Goal: Transaction & Acquisition: Purchase product/service

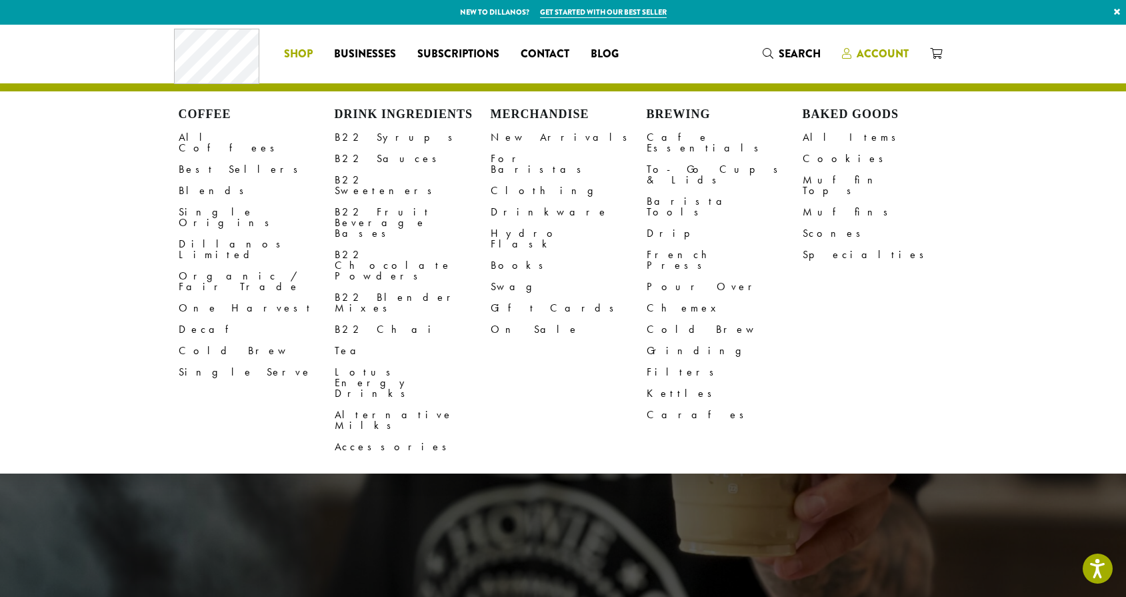
click at [869, 49] on div "Coffee All Coffees Best Sellers Blends Single Origins Dillanos Limited Organic …" at bounding box center [563, 53] width 779 height 55
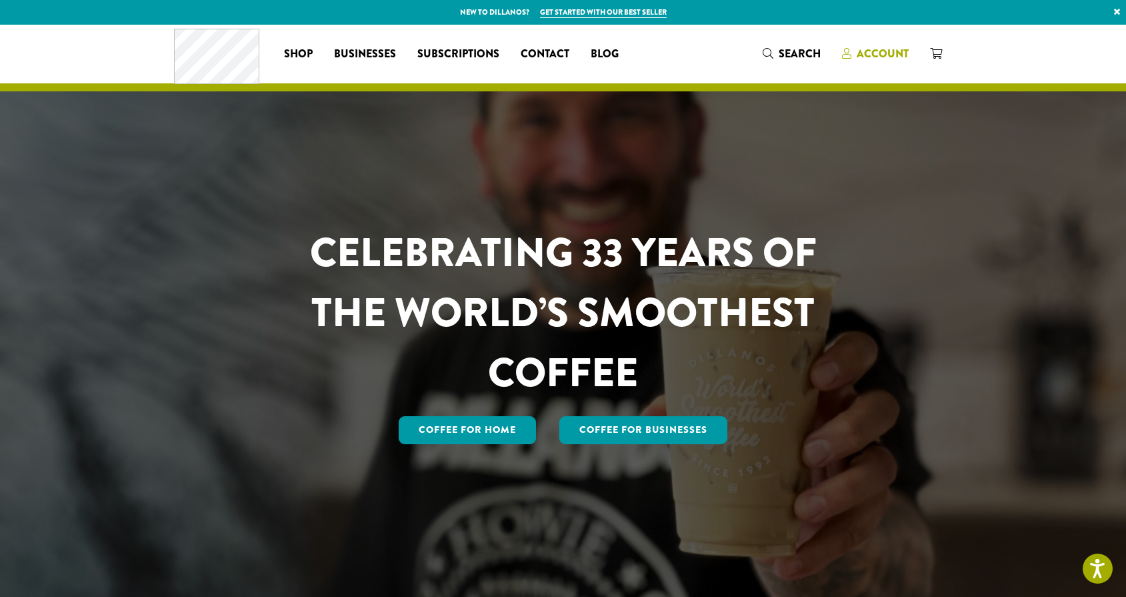
click at [883, 49] on span "Account" at bounding box center [883, 53] width 52 height 15
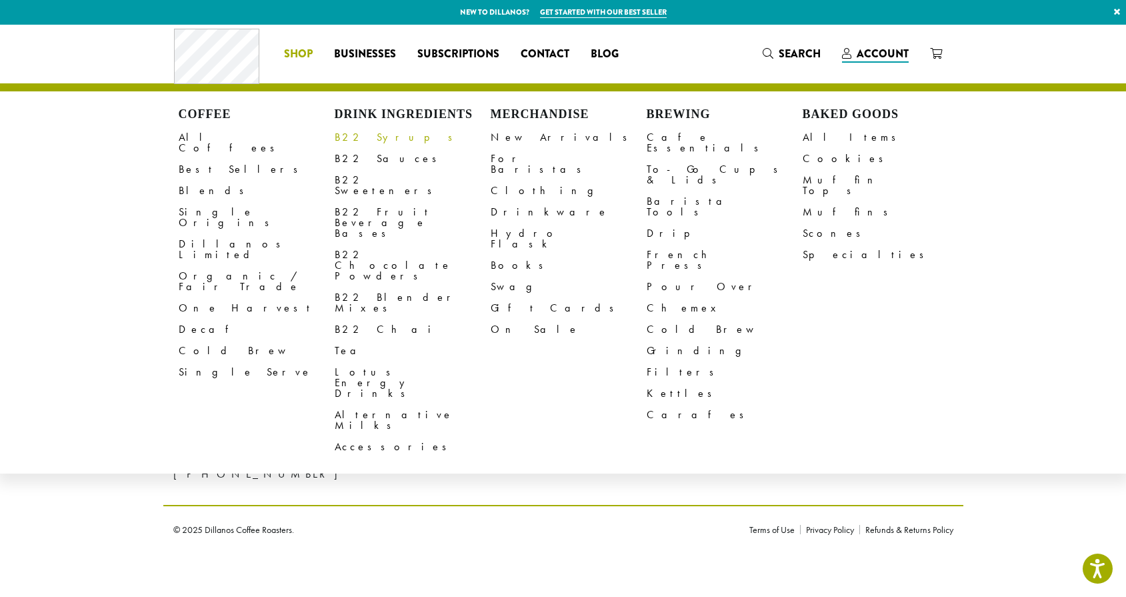
click at [356, 138] on link "B22 Syrups" at bounding box center [413, 137] width 156 height 21
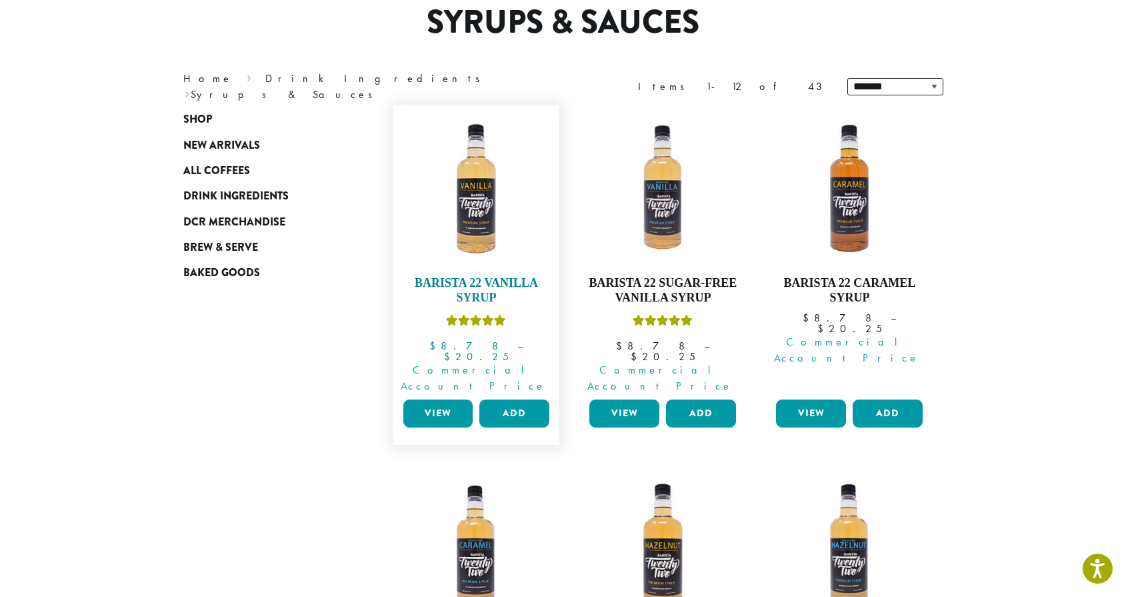
scroll to position [127, 0]
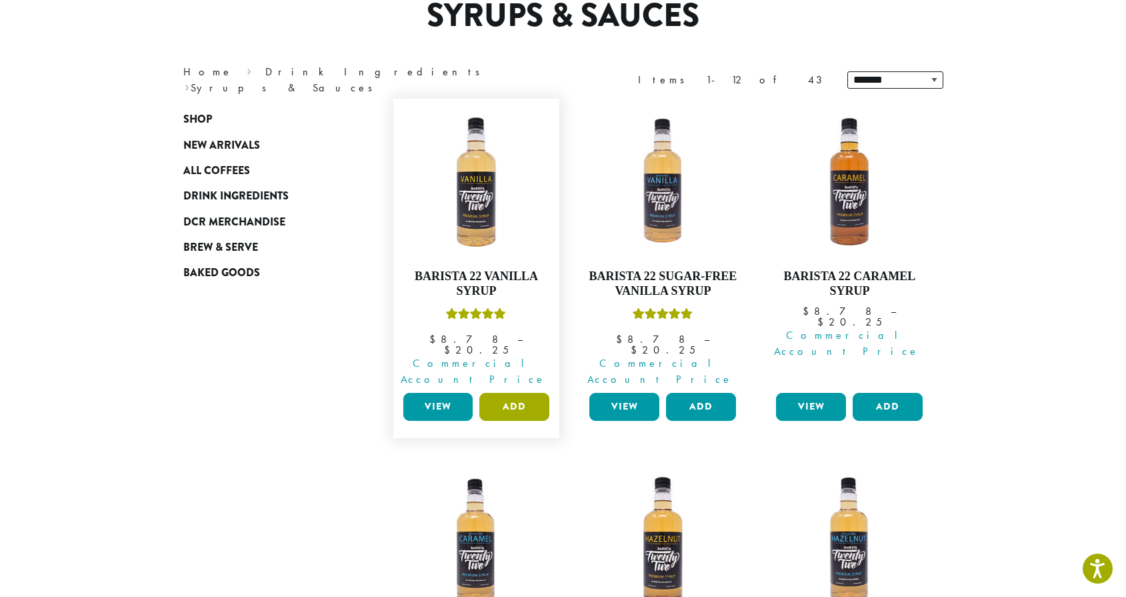
click at [497, 393] on button "Add" at bounding box center [514, 407] width 70 height 28
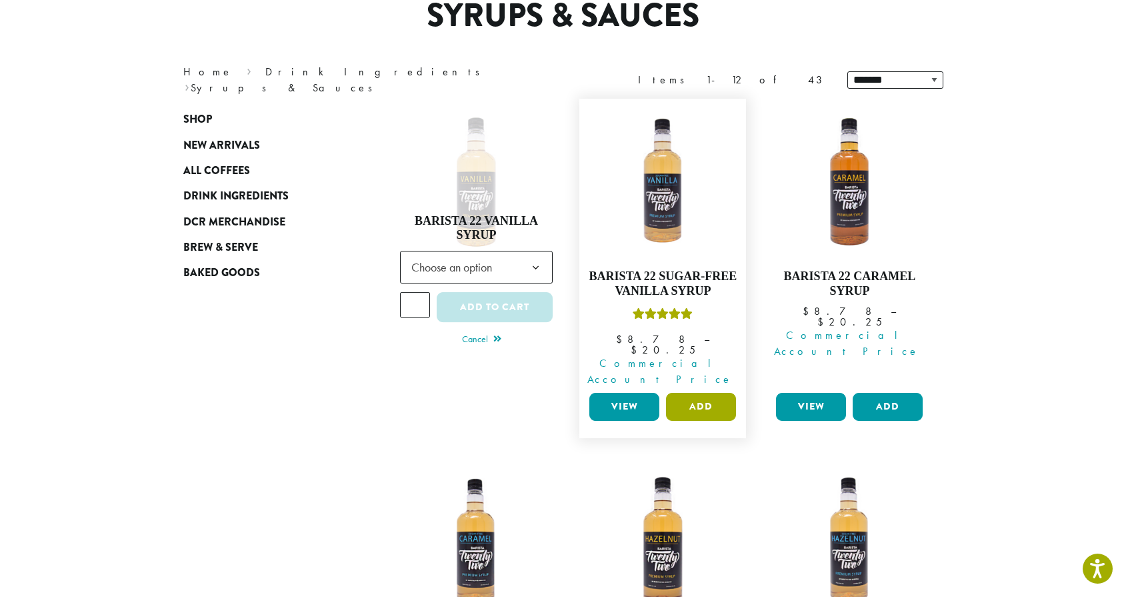
click at [699, 393] on button "Add" at bounding box center [701, 407] width 70 height 28
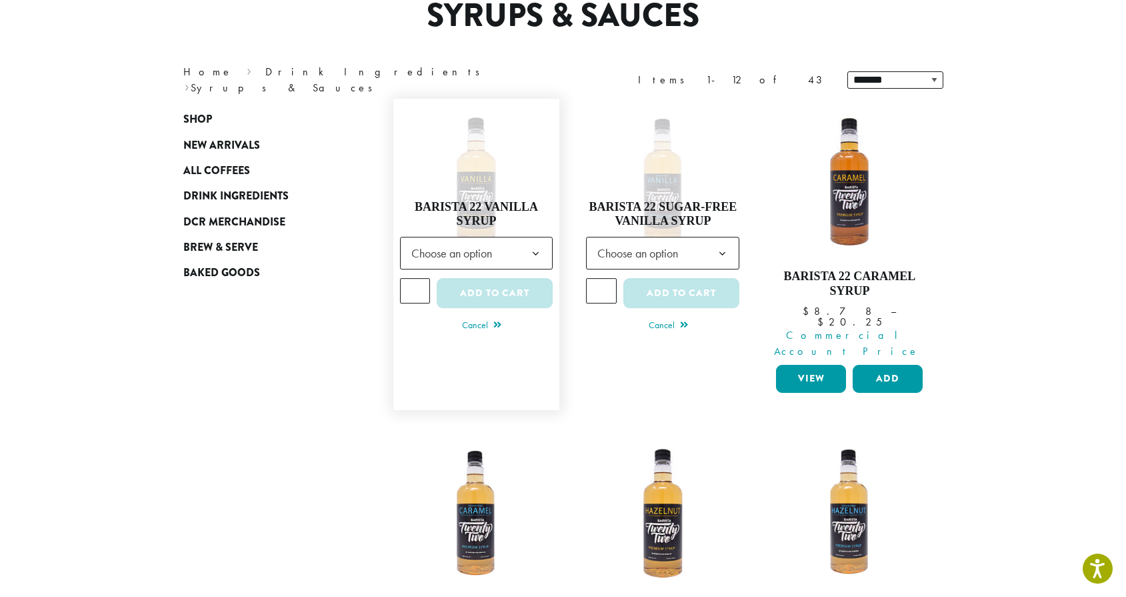
click at [497, 240] on span "Choose an option" at bounding box center [455, 253] width 99 height 26
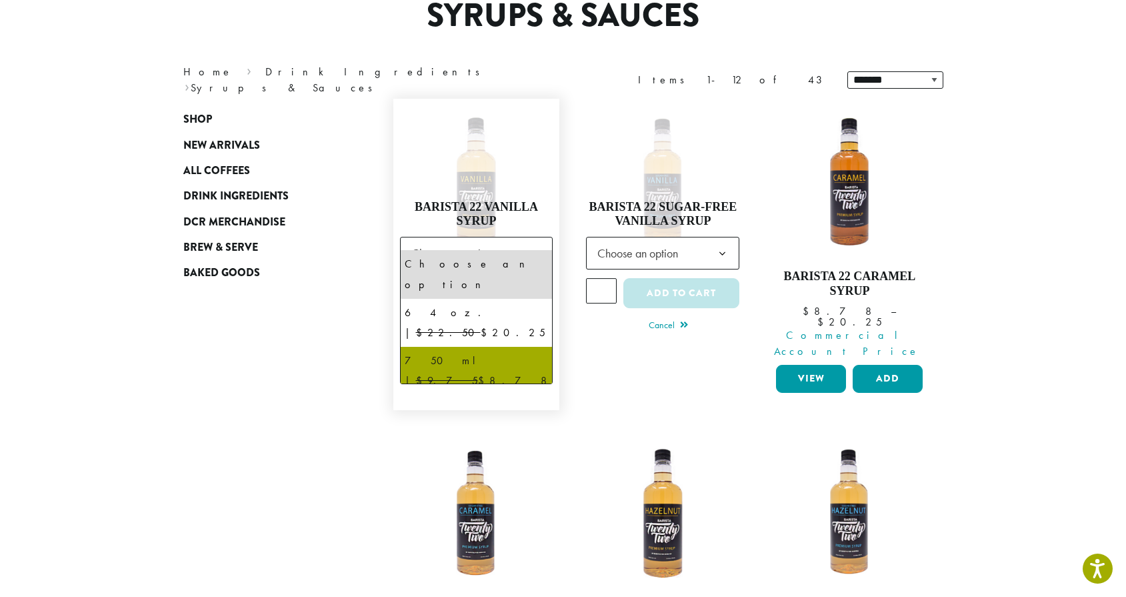
select select "******"
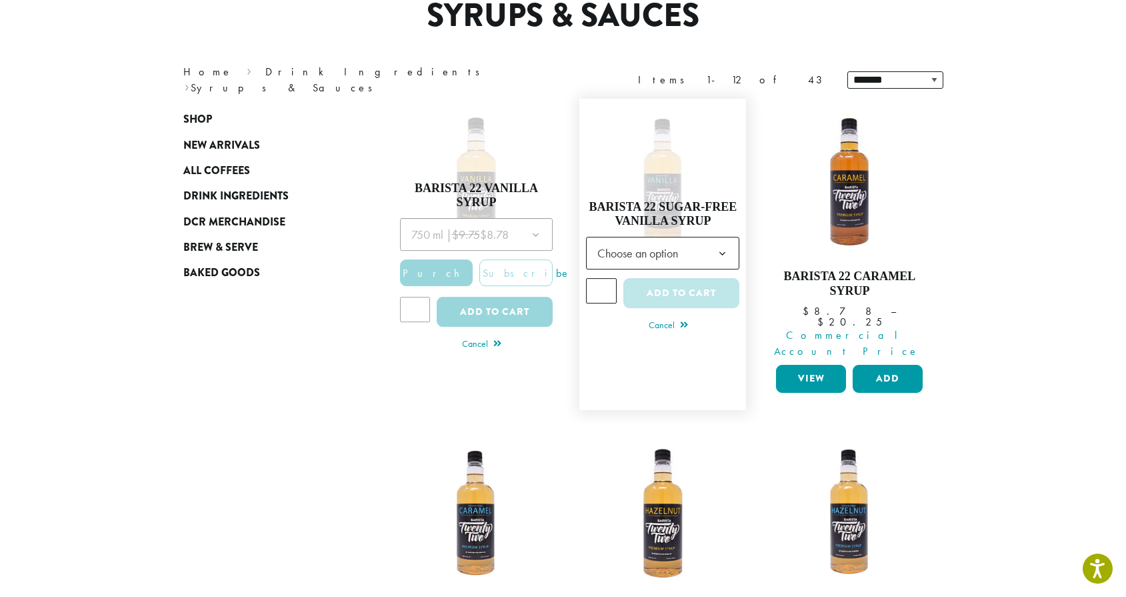
click at [692, 240] on span "Choose an option" at bounding box center [641, 253] width 99 height 26
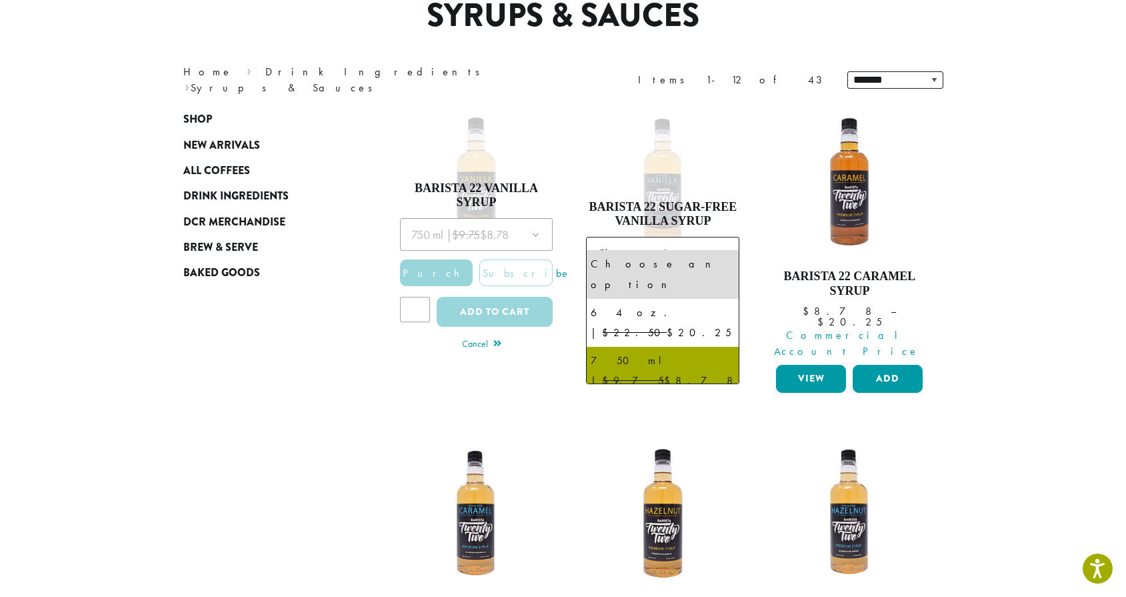
select select "******"
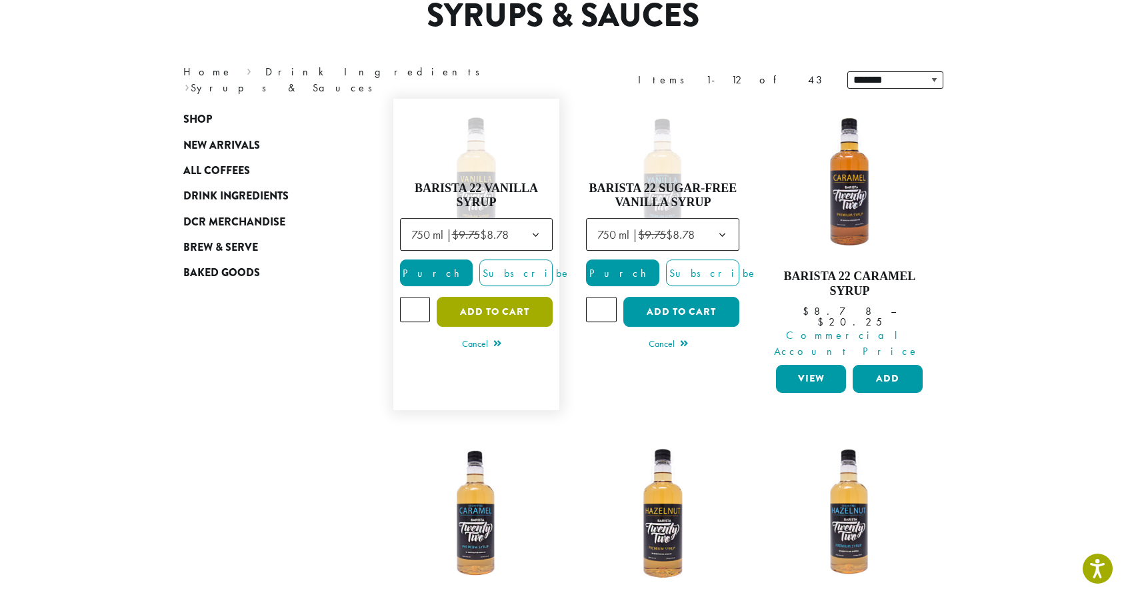
click at [504, 297] on button "Add to cart" at bounding box center [495, 312] width 116 height 30
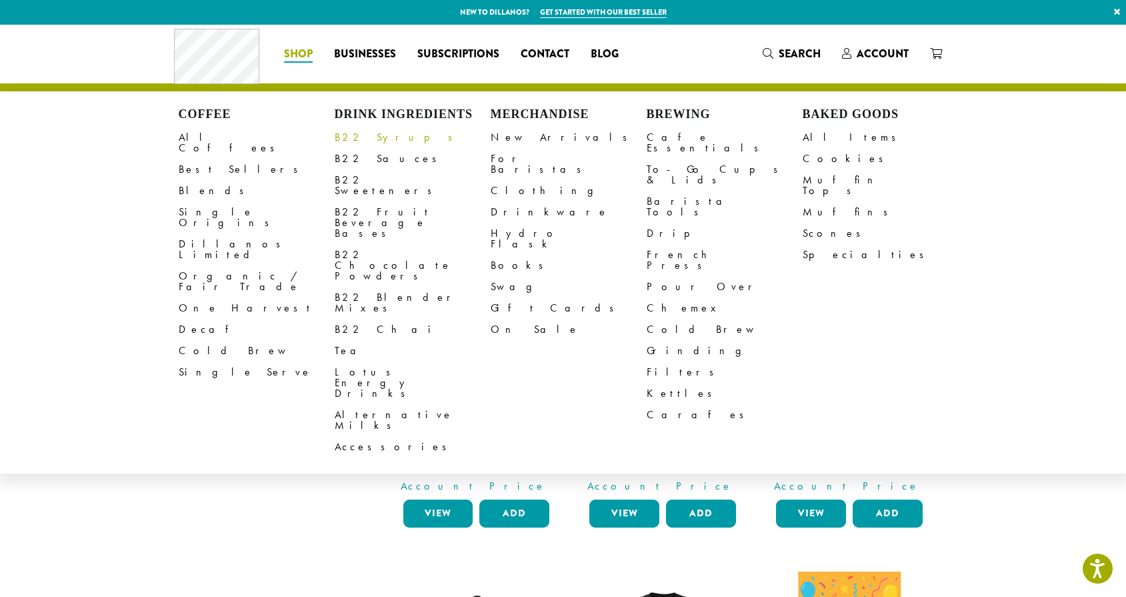
click at [355, 141] on link "B22 Syrups" at bounding box center [413, 137] width 156 height 21
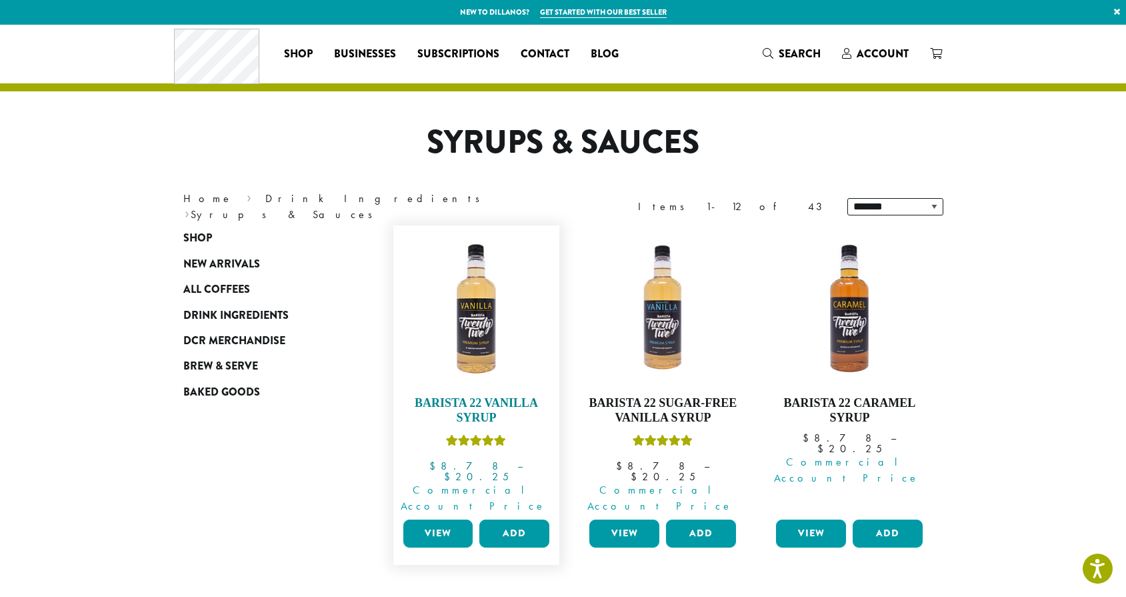
scroll to position [49, 0]
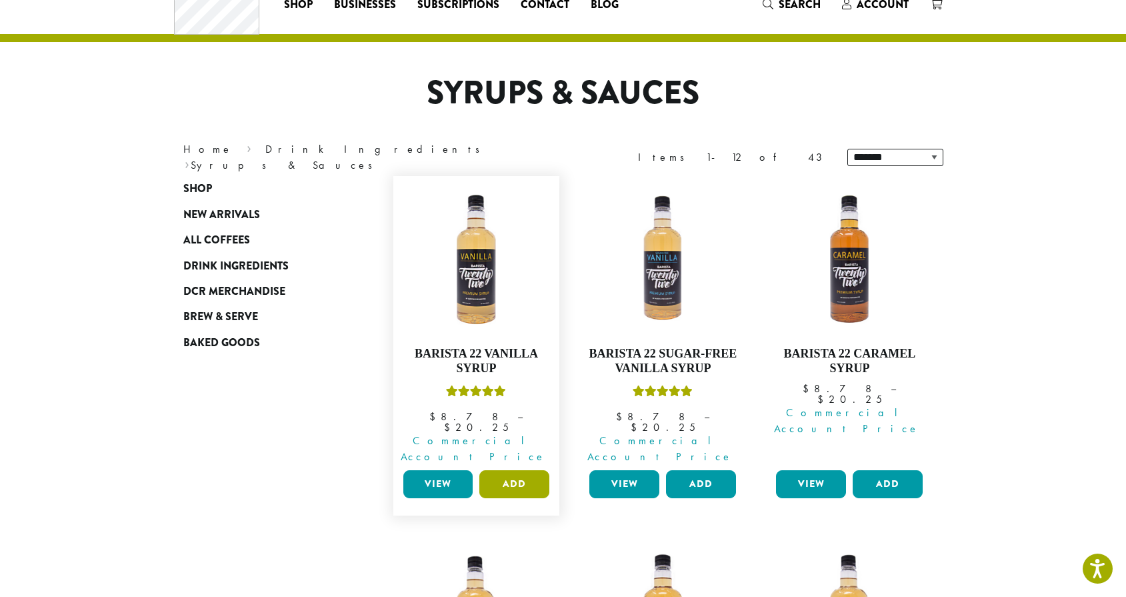
click at [497, 470] on button "Add" at bounding box center [514, 484] width 70 height 28
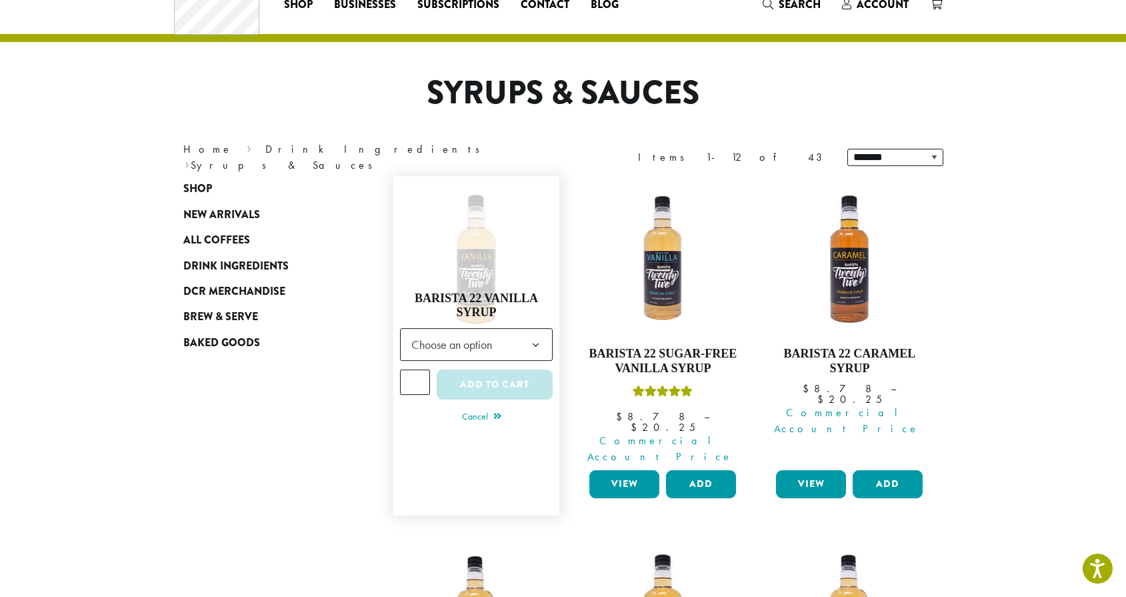
click at [487, 338] on span "Choose an option" at bounding box center [455, 344] width 99 height 26
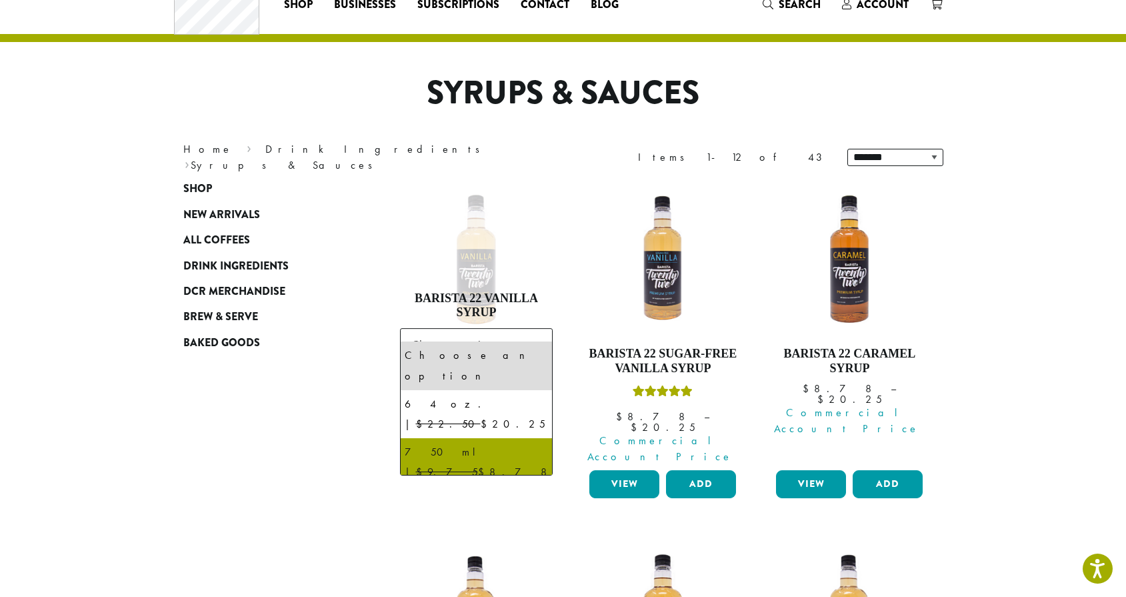
select select "******"
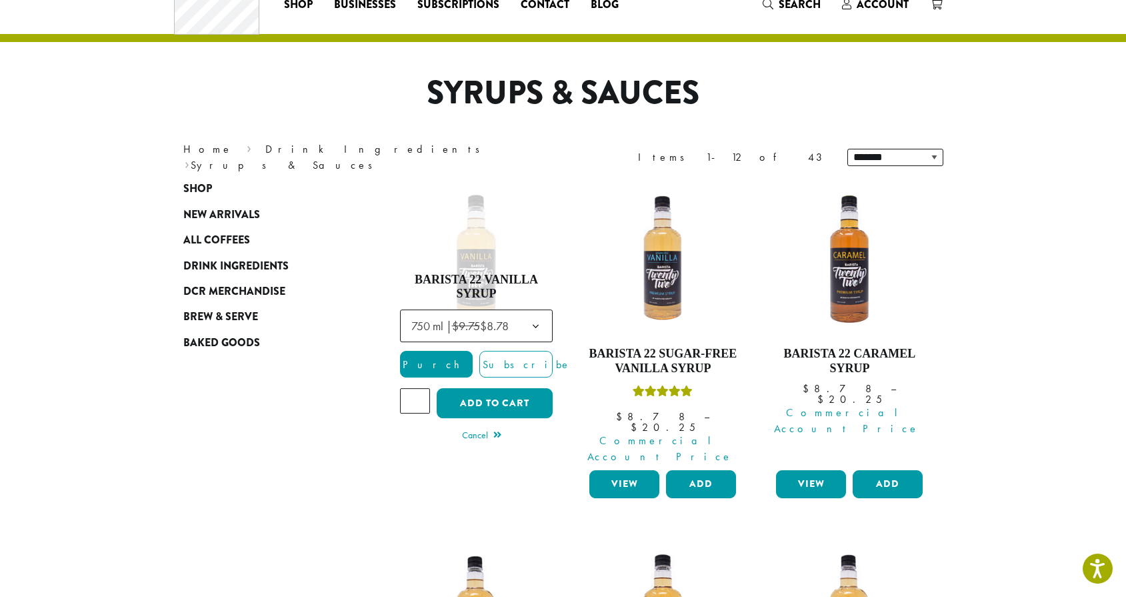
click at [436, 357] on span "Purchase" at bounding box center [457, 364] width 113 height 14
click at [448, 357] on span "Purchase" at bounding box center [457, 364] width 113 height 14
click at [463, 389] on button "Add to cart" at bounding box center [495, 403] width 116 height 30
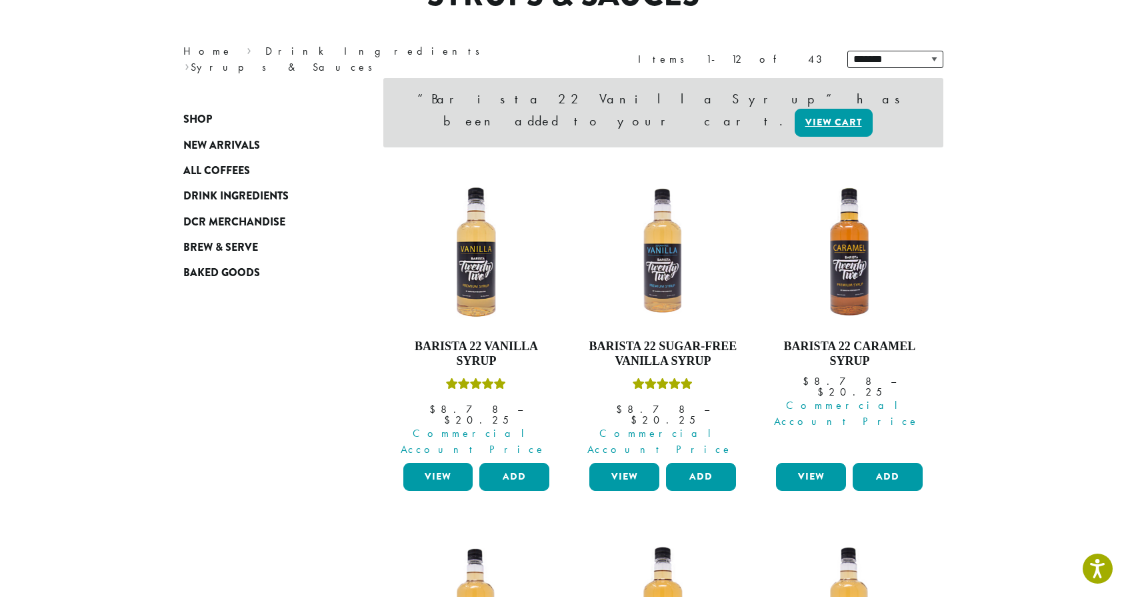
scroll to position [256, 0]
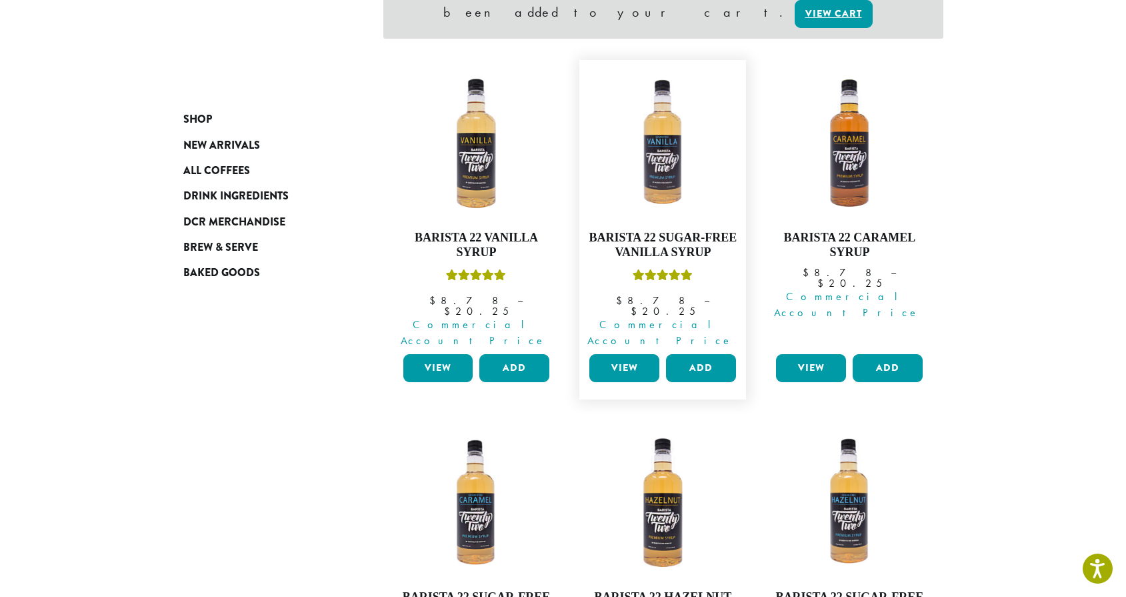
click at [632, 354] on link "View" at bounding box center [625, 368] width 70 height 28
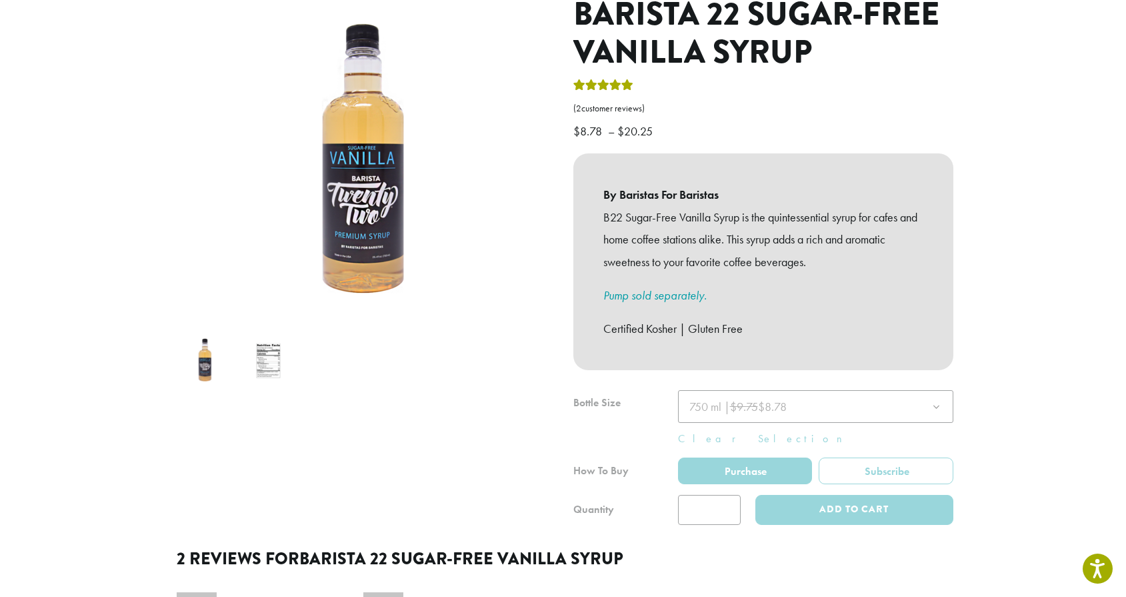
scroll to position [182, 0]
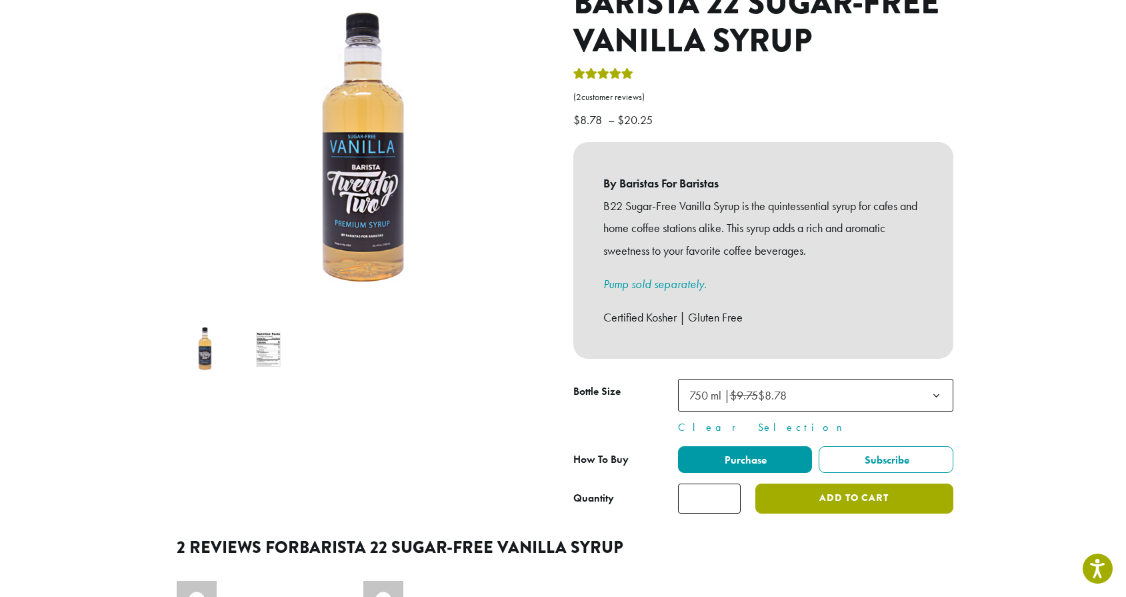
click at [810, 483] on button "Add to cart" at bounding box center [854, 498] width 197 height 30
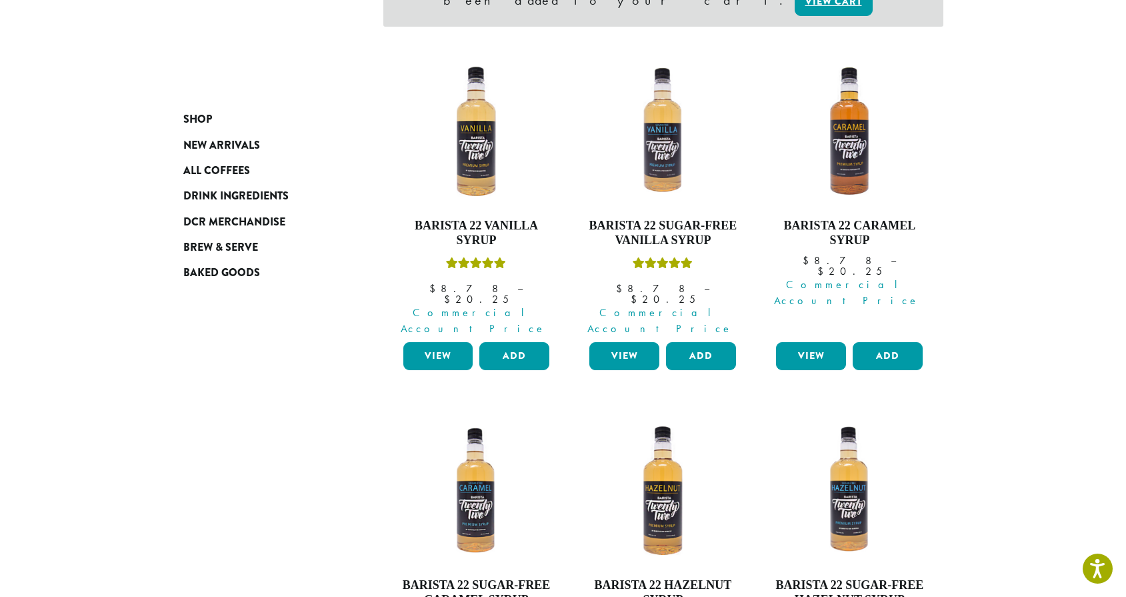
scroll to position [289, 0]
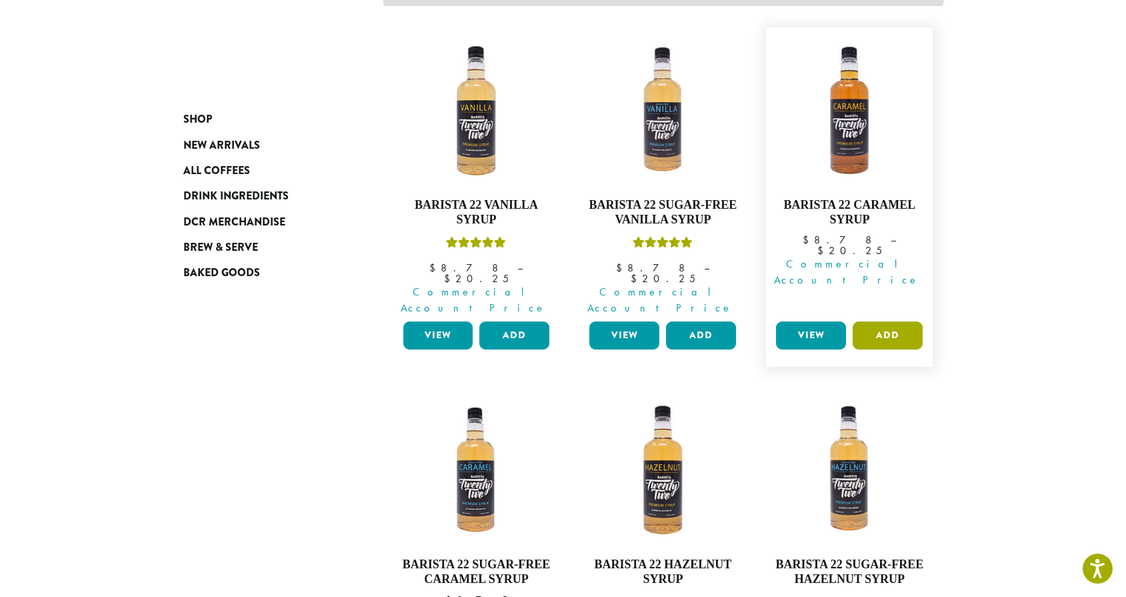
click at [875, 321] on button "Add" at bounding box center [888, 335] width 70 height 28
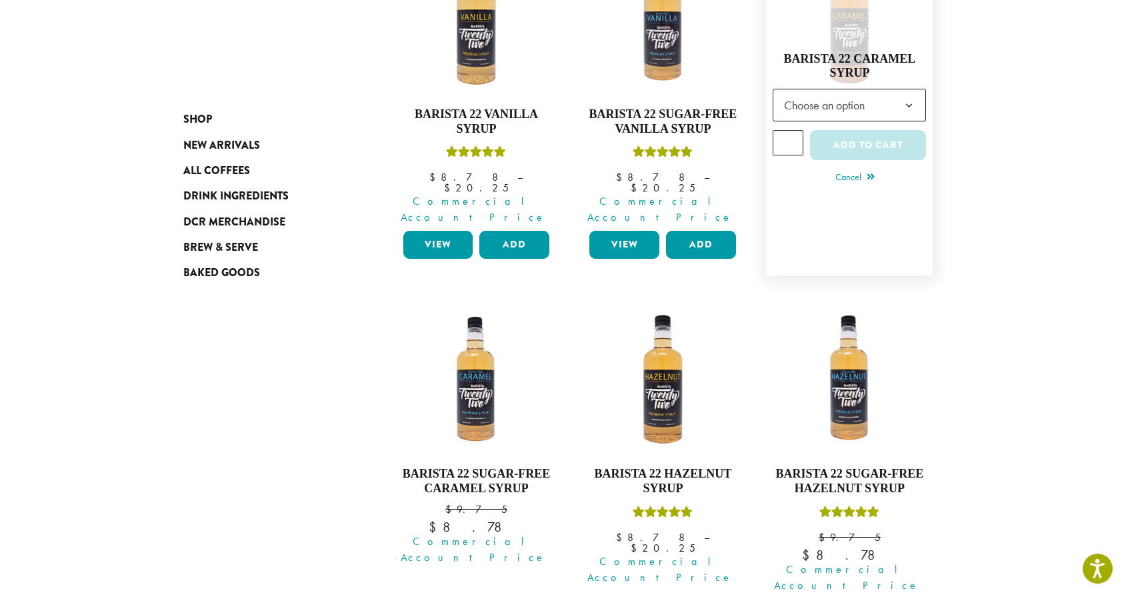
click at [905, 91] on b at bounding box center [909, 105] width 33 height 33
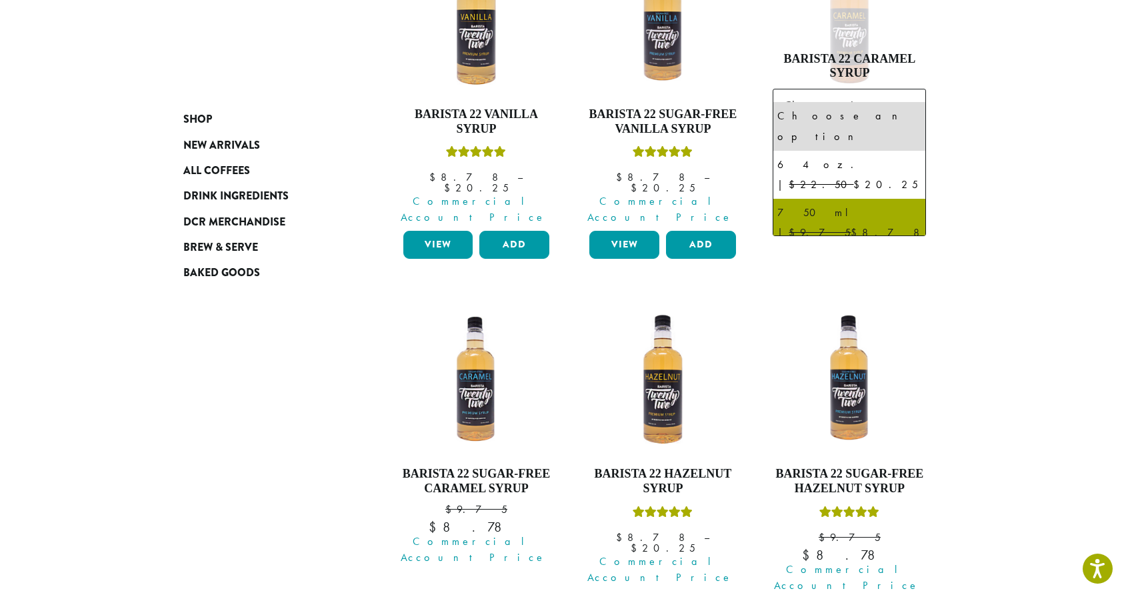
select select "******"
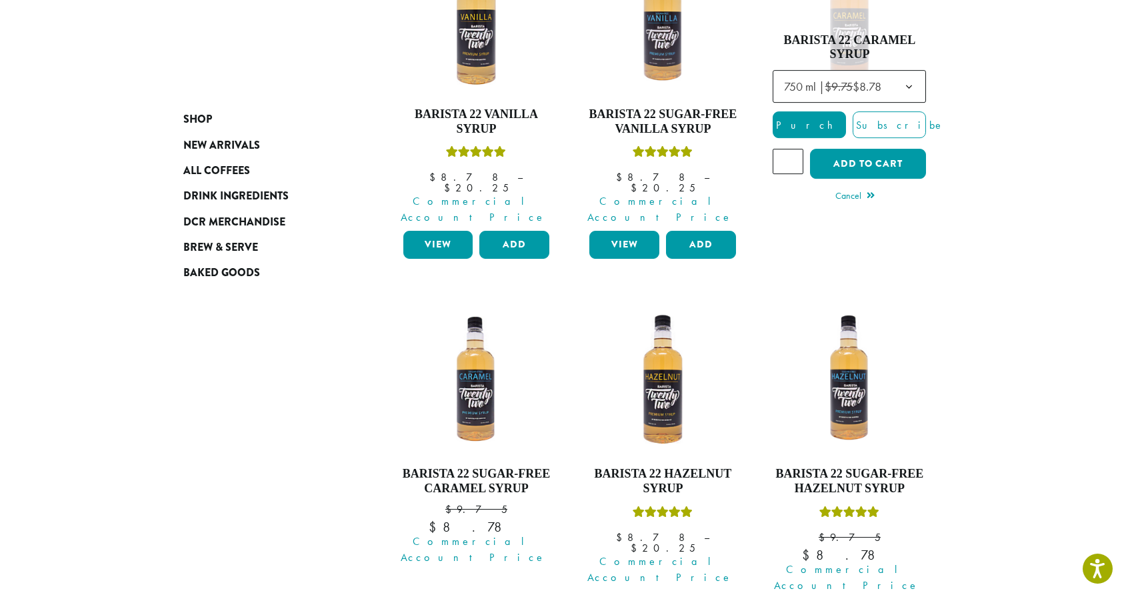
click at [882, 152] on button "Add to cart" at bounding box center [868, 164] width 116 height 30
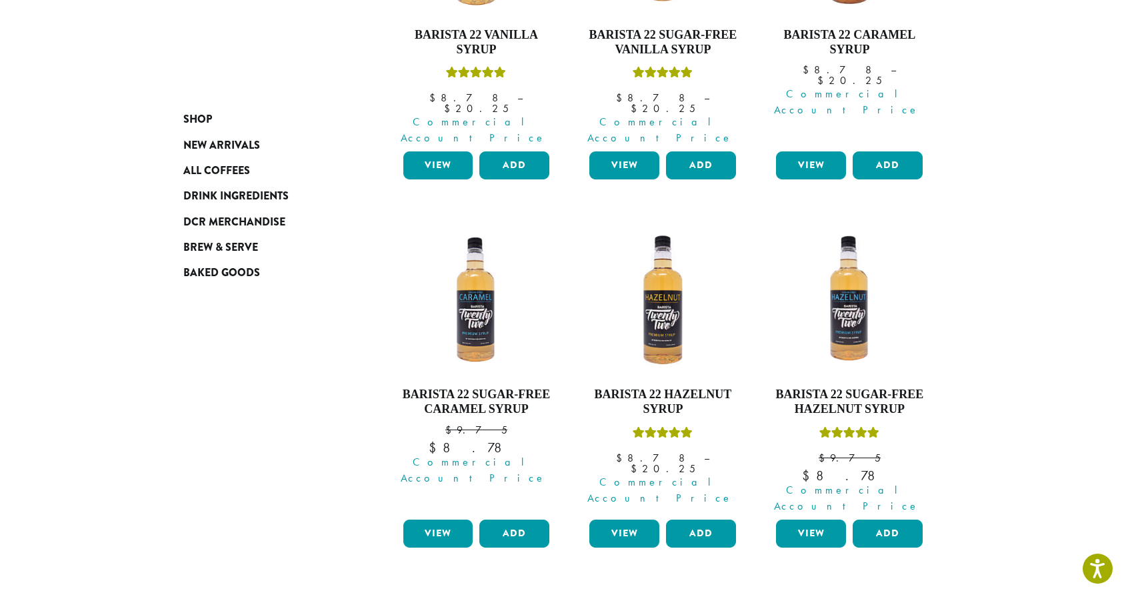
scroll to position [521, 0]
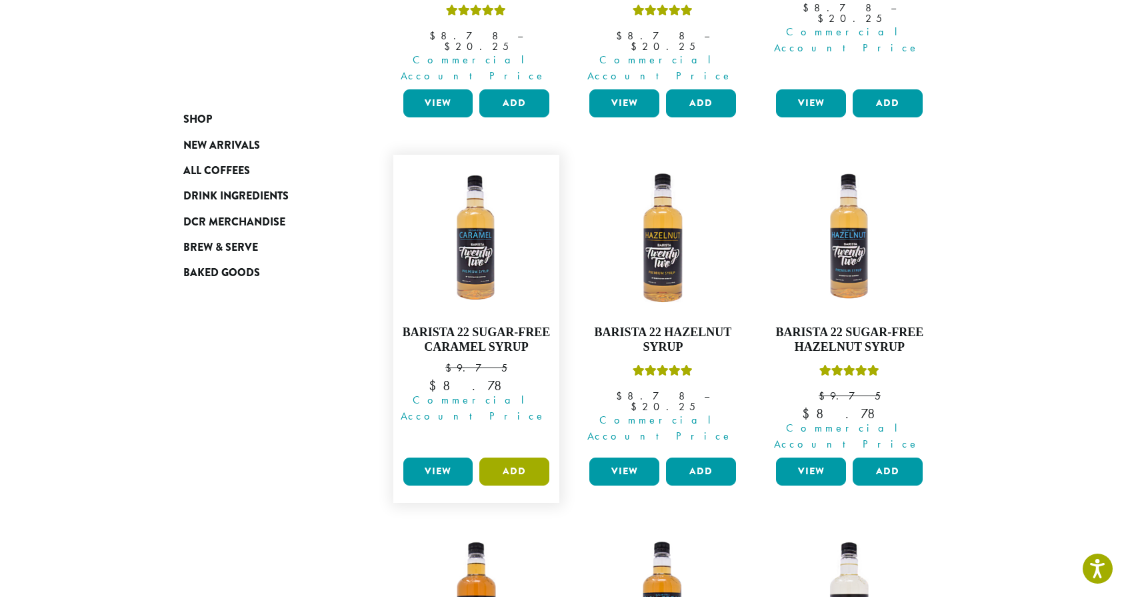
click at [500, 457] on button "Add" at bounding box center [514, 471] width 70 height 28
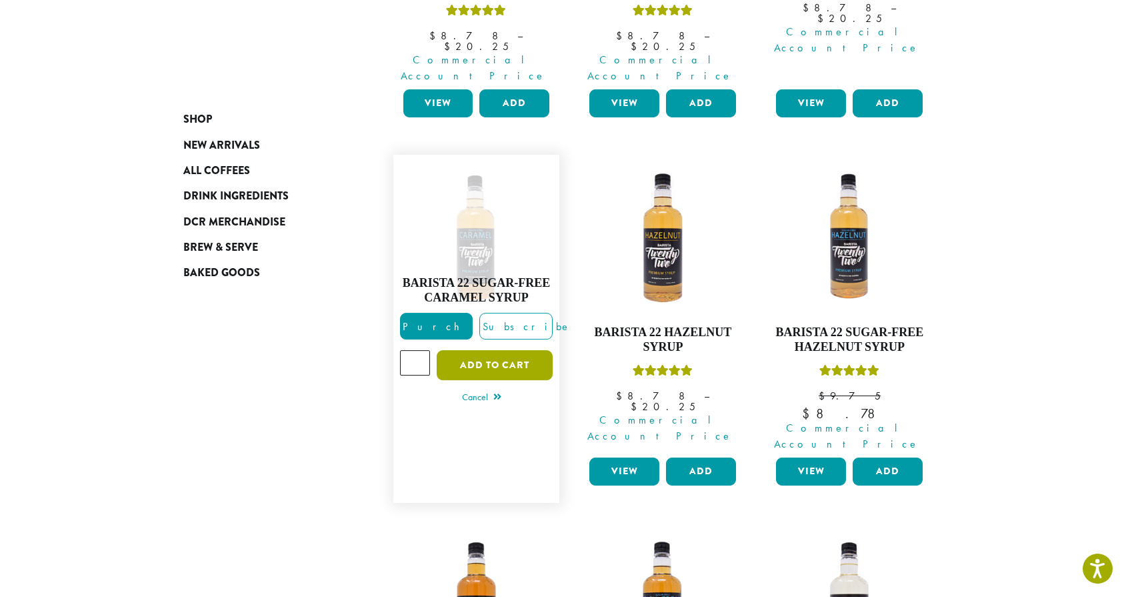
click at [468, 350] on button "Add to cart" at bounding box center [495, 365] width 116 height 30
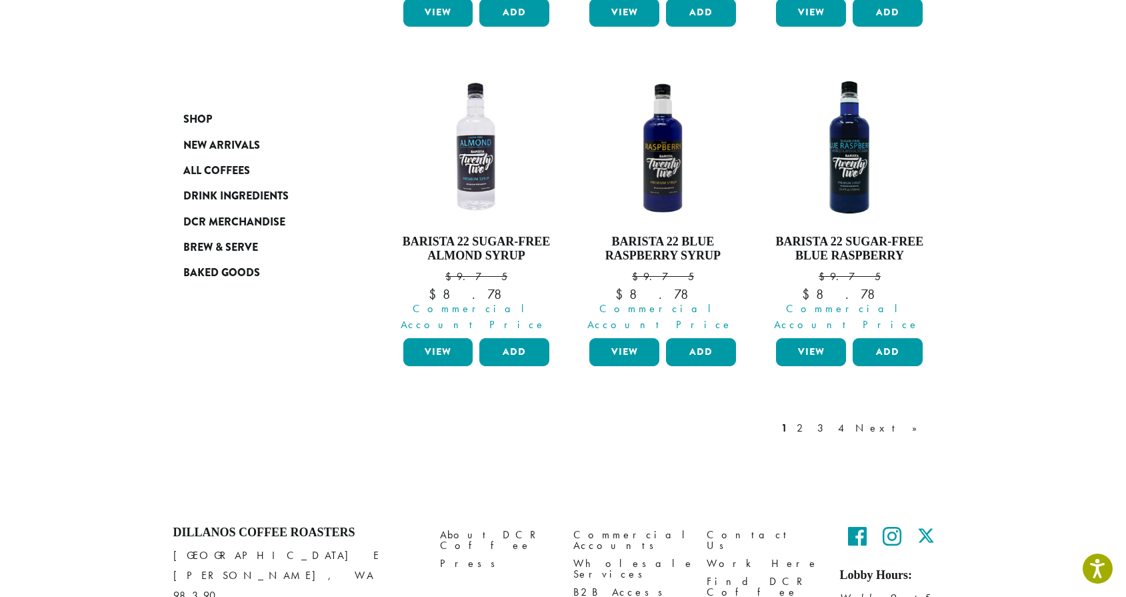
scroll to position [1256, 0]
click at [811, 421] on link "2" at bounding box center [802, 429] width 17 height 16
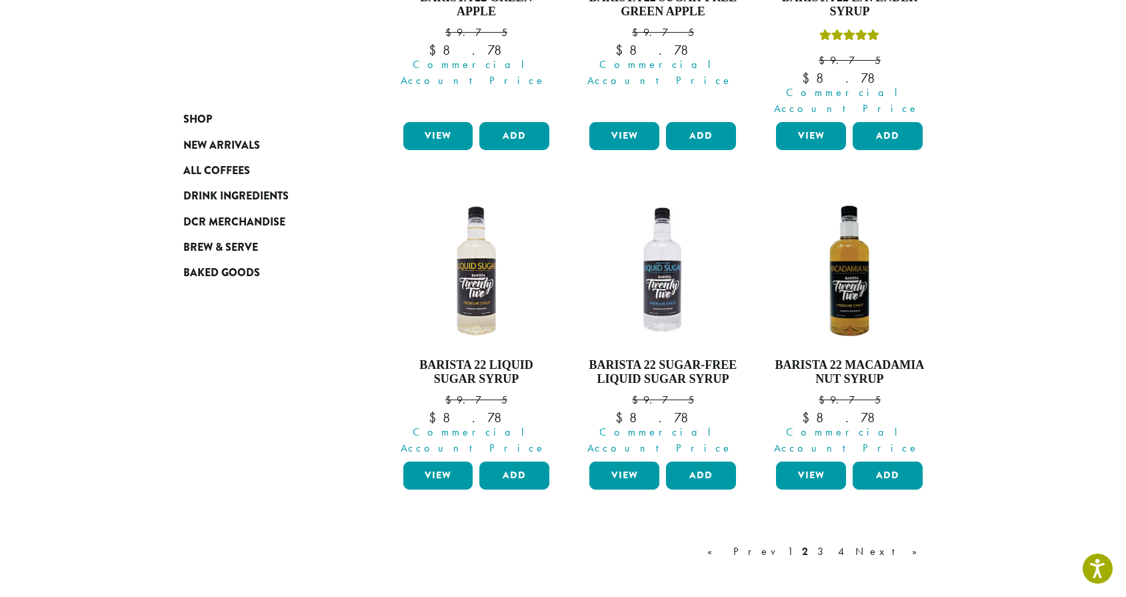
scroll to position [1135, 0]
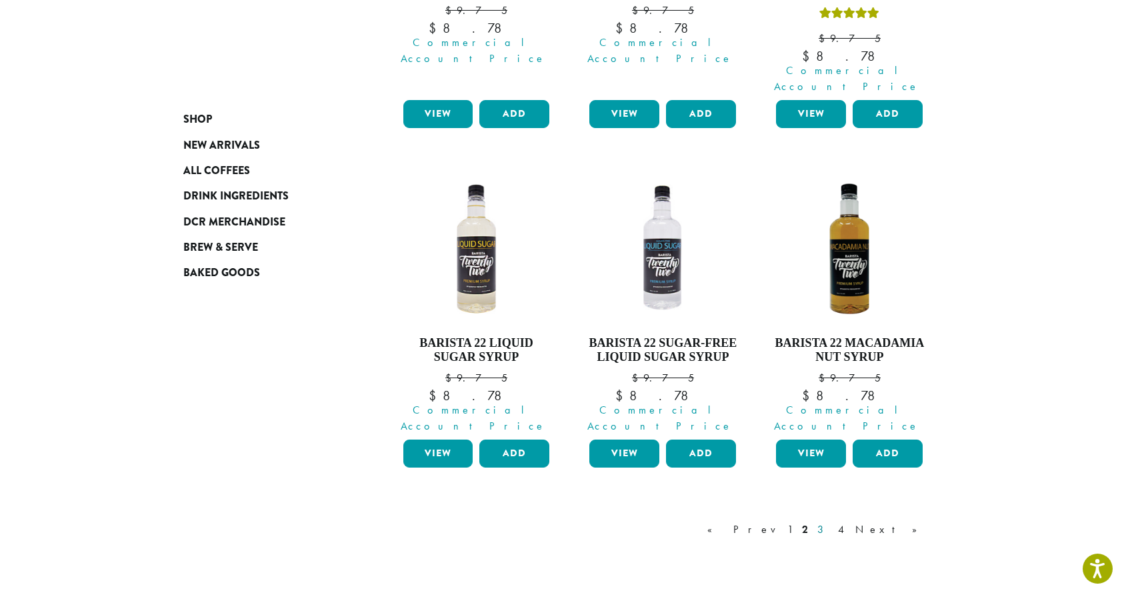
click at [832, 521] on link "3" at bounding box center [823, 529] width 17 height 16
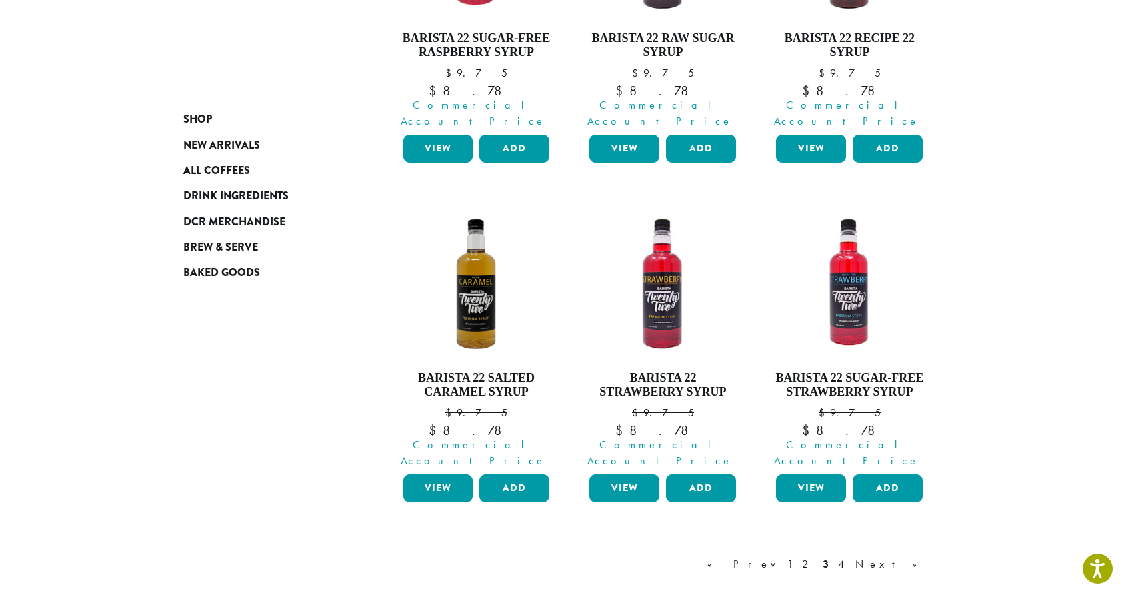
scroll to position [1073, 0]
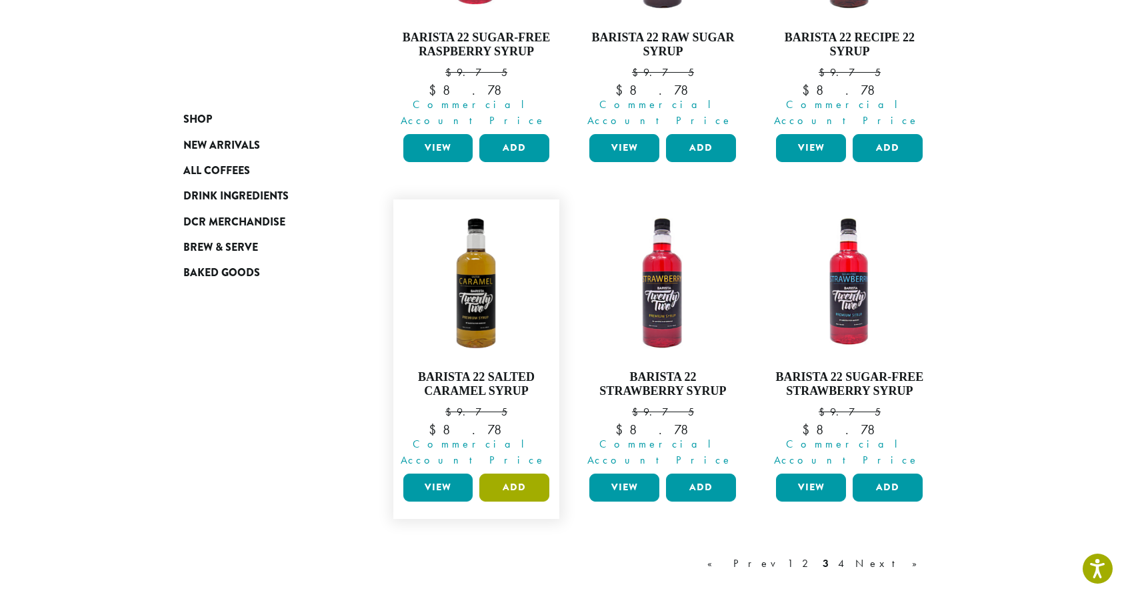
click at [520, 473] on button "Add" at bounding box center [514, 487] width 70 height 28
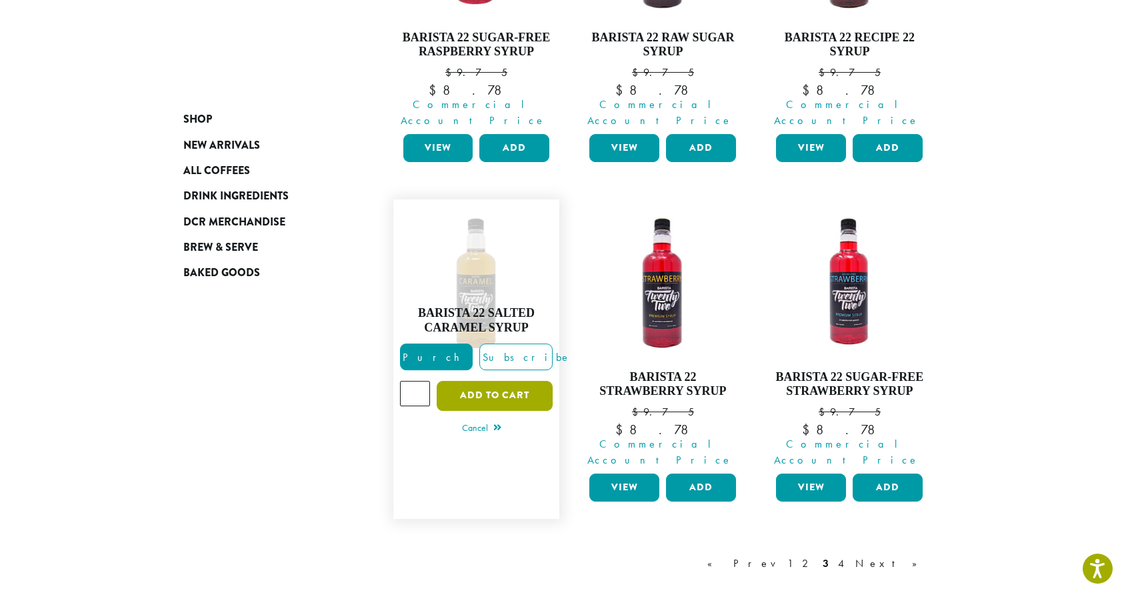
click at [480, 381] on button "Add to cart" at bounding box center [495, 396] width 116 height 30
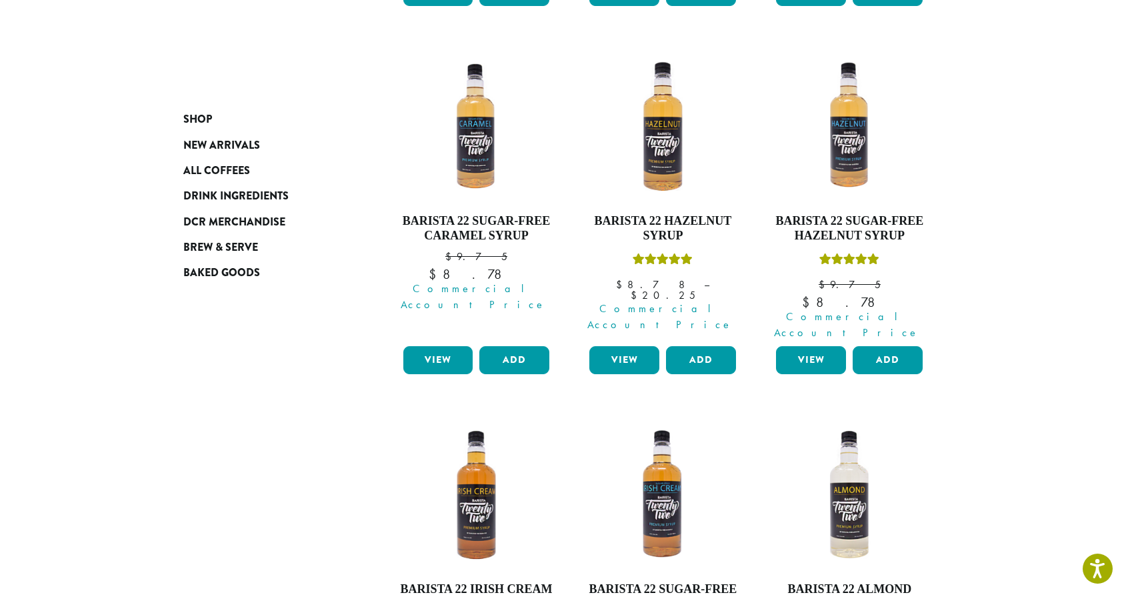
scroll to position [633, 0]
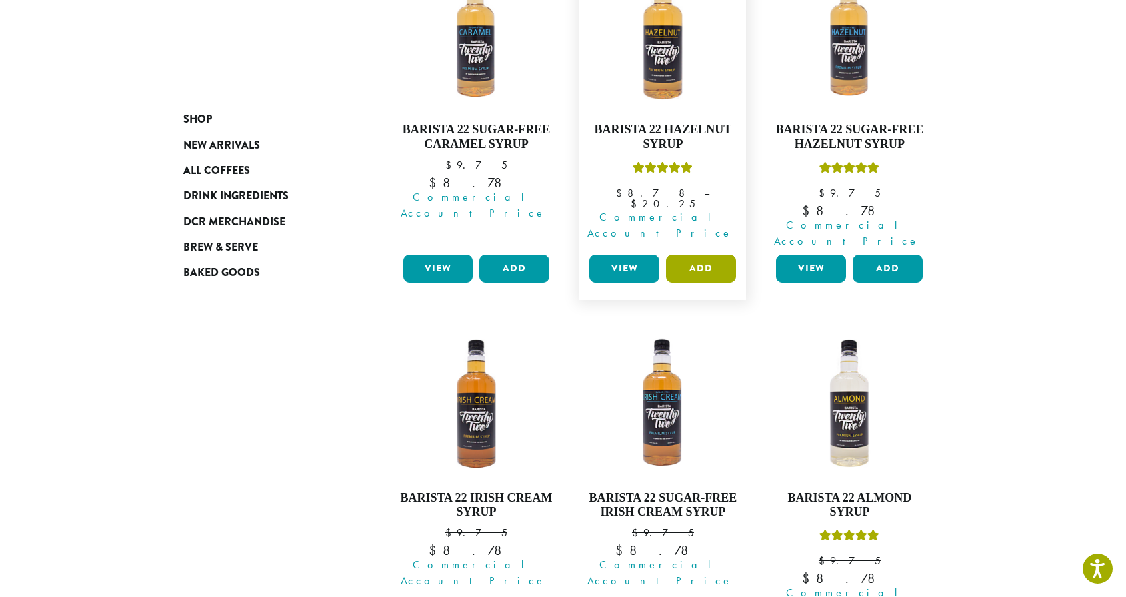
click at [718, 255] on button "Add" at bounding box center [701, 269] width 70 height 28
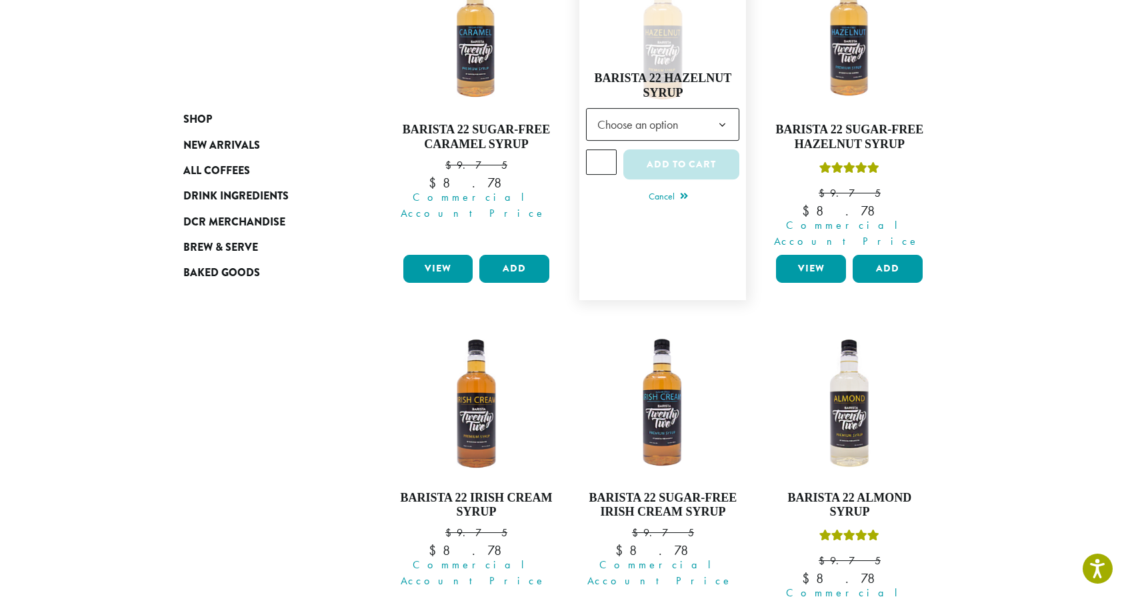
click at [680, 111] on span "Choose an option" at bounding box center [641, 124] width 99 height 26
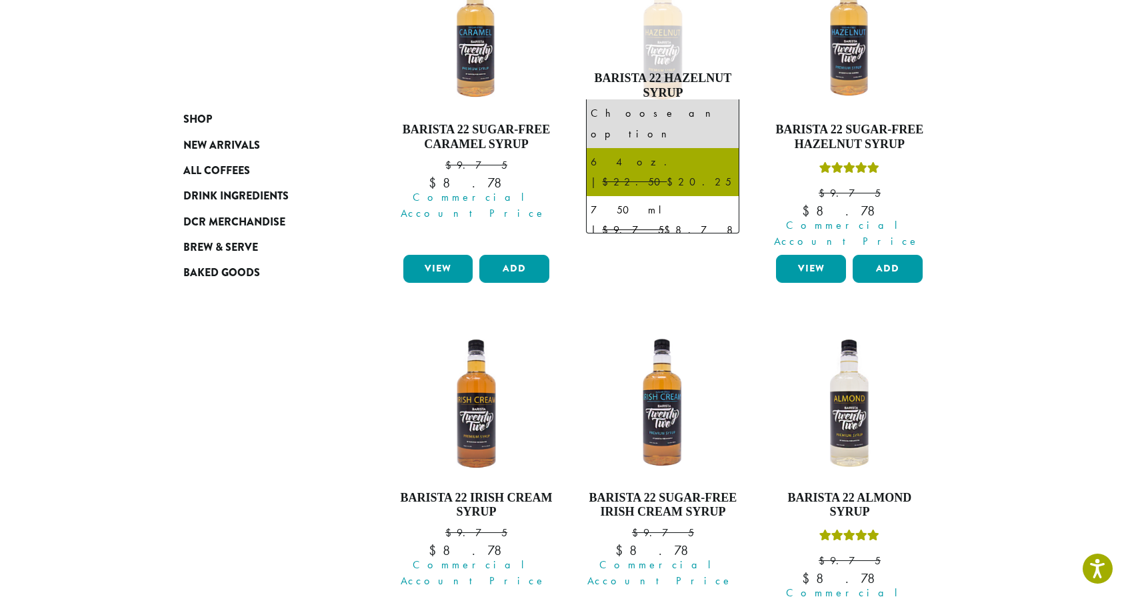
select select "******"
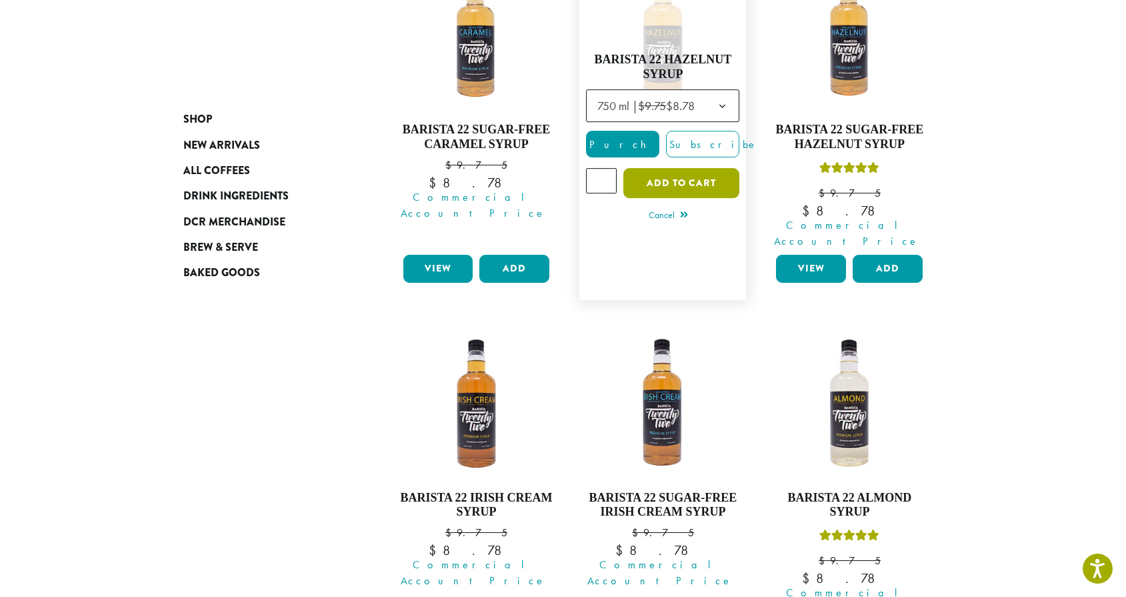
click at [688, 168] on button "Add to cart" at bounding box center [682, 183] width 116 height 30
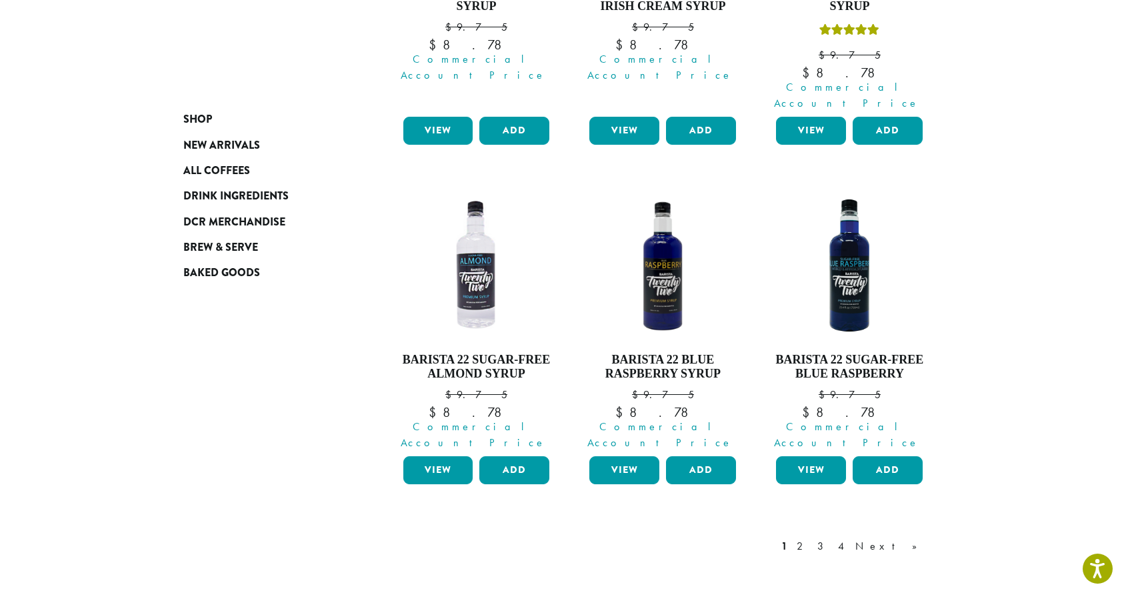
scroll to position [1233, 0]
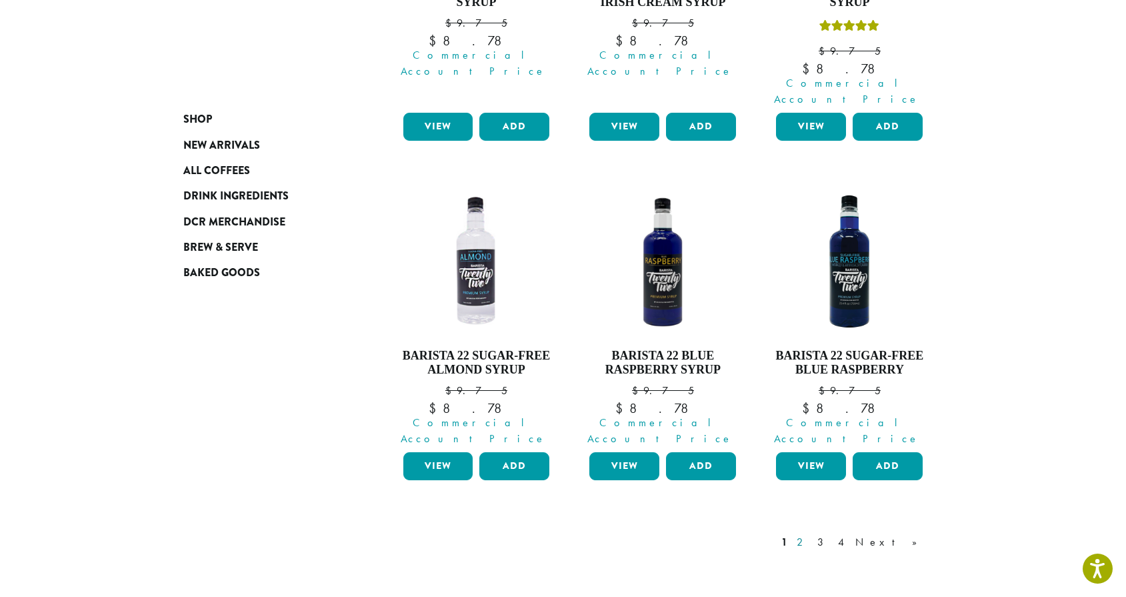
click at [811, 534] on link "2" at bounding box center [802, 542] width 17 height 16
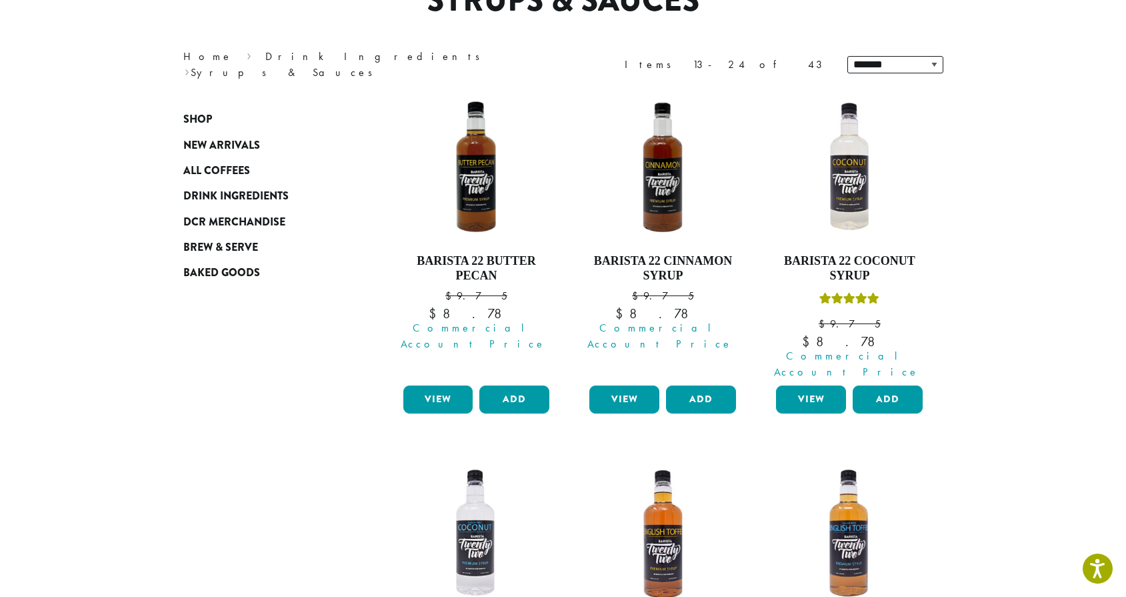
scroll to position [143, 0]
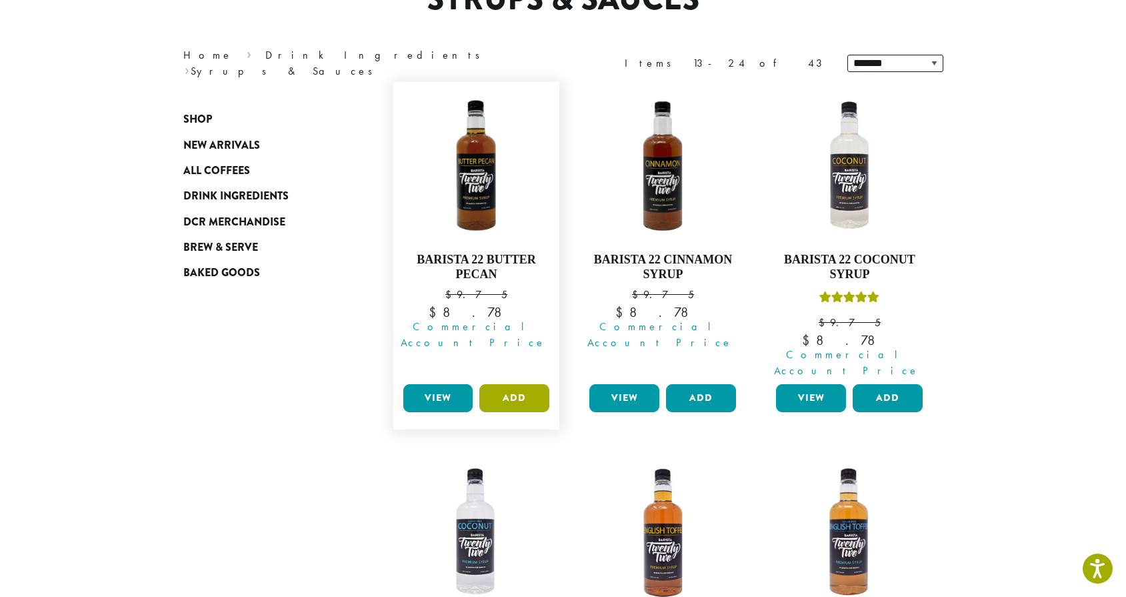
click at [507, 384] on button "Add" at bounding box center [514, 398] width 70 height 28
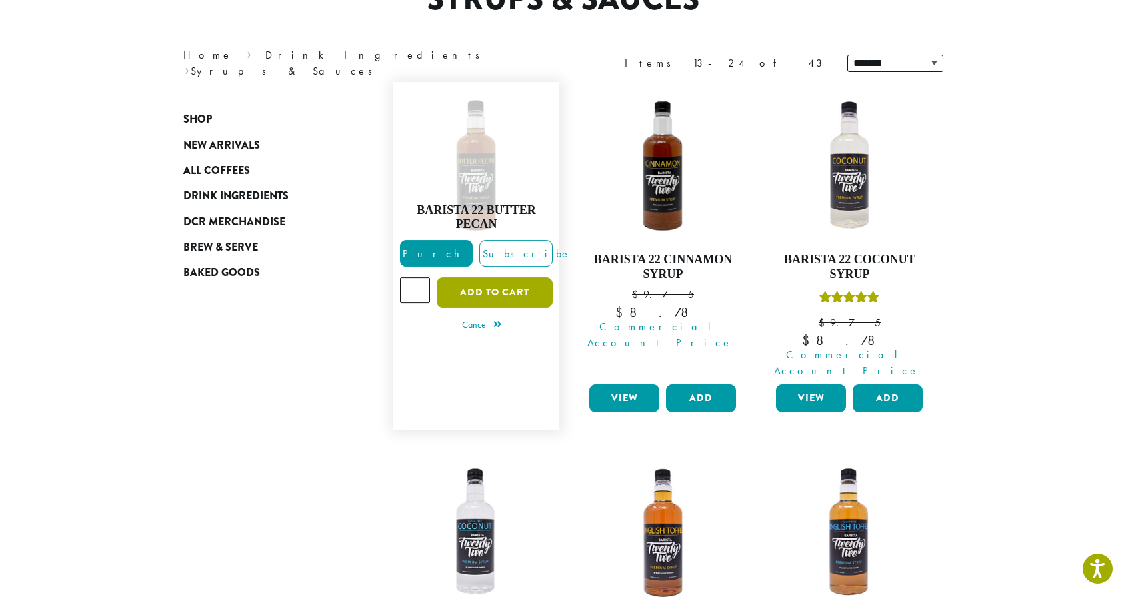
click at [495, 277] on button "Add to cart" at bounding box center [495, 292] width 116 height 30
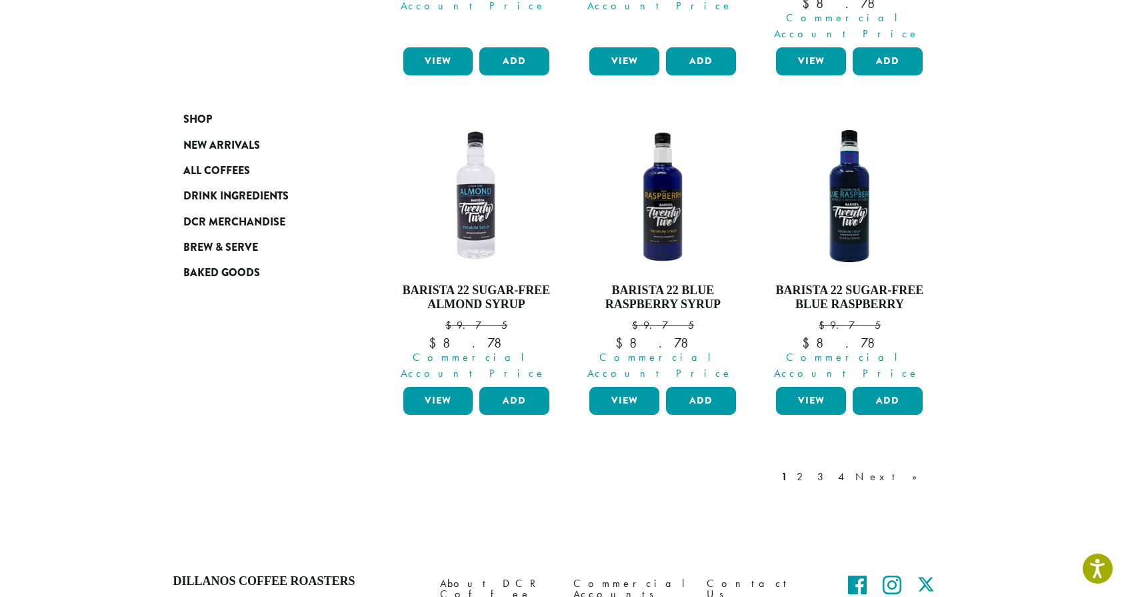
scroll to position [1304, 0]
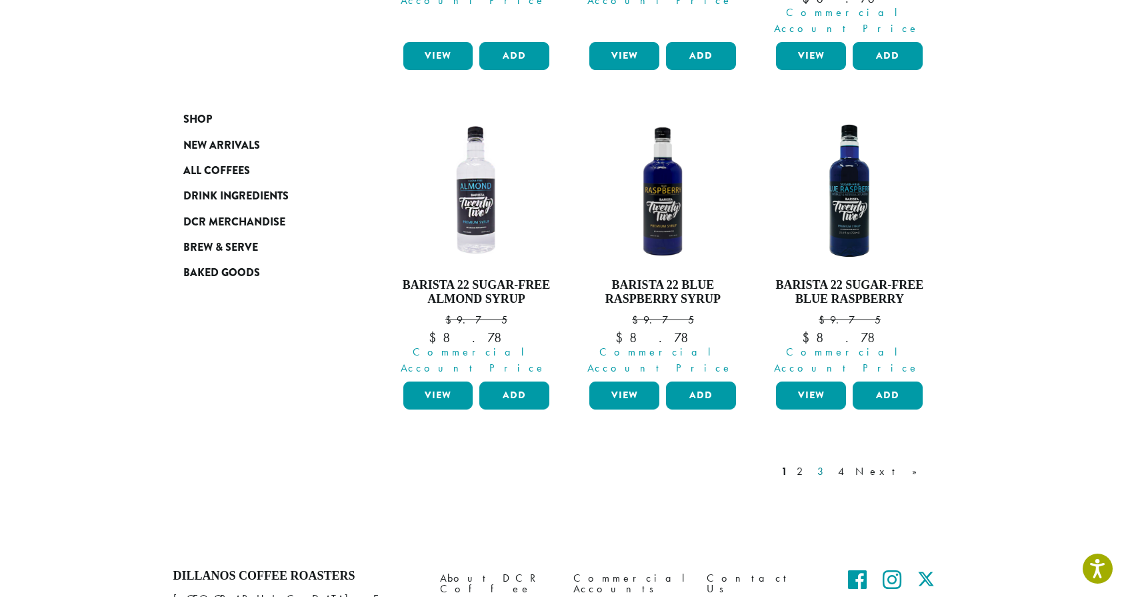
click at [832, 463] on link "3" at bounding box center [823, 471] width 17 height 16
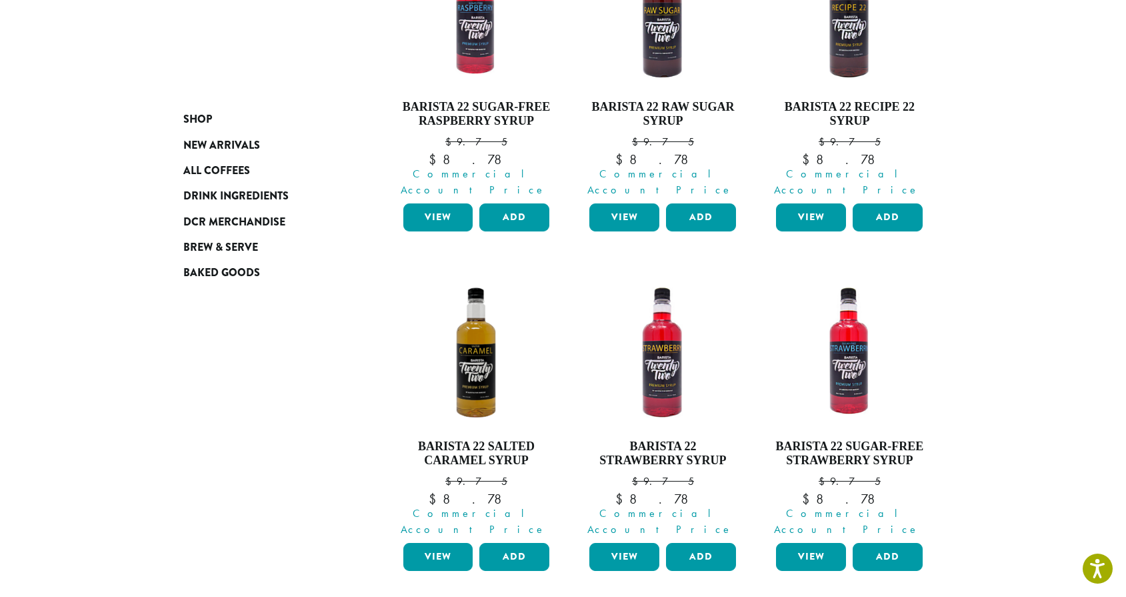
scroll to position [1101, 0]
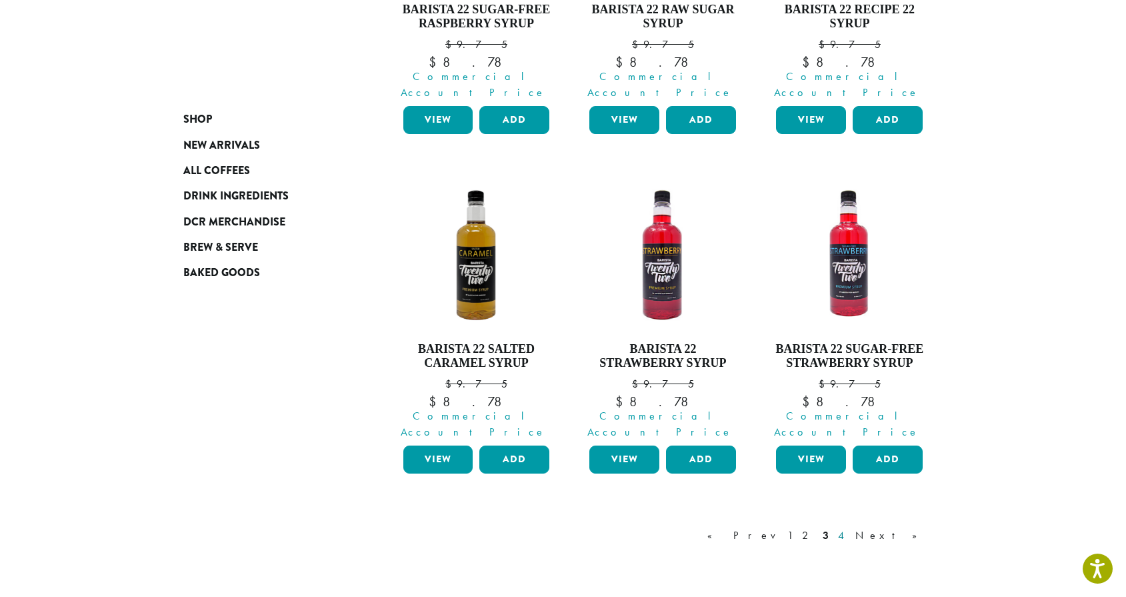
click at [849, 527] on link "4" at bounding box center [842, 535] width 13 height 16
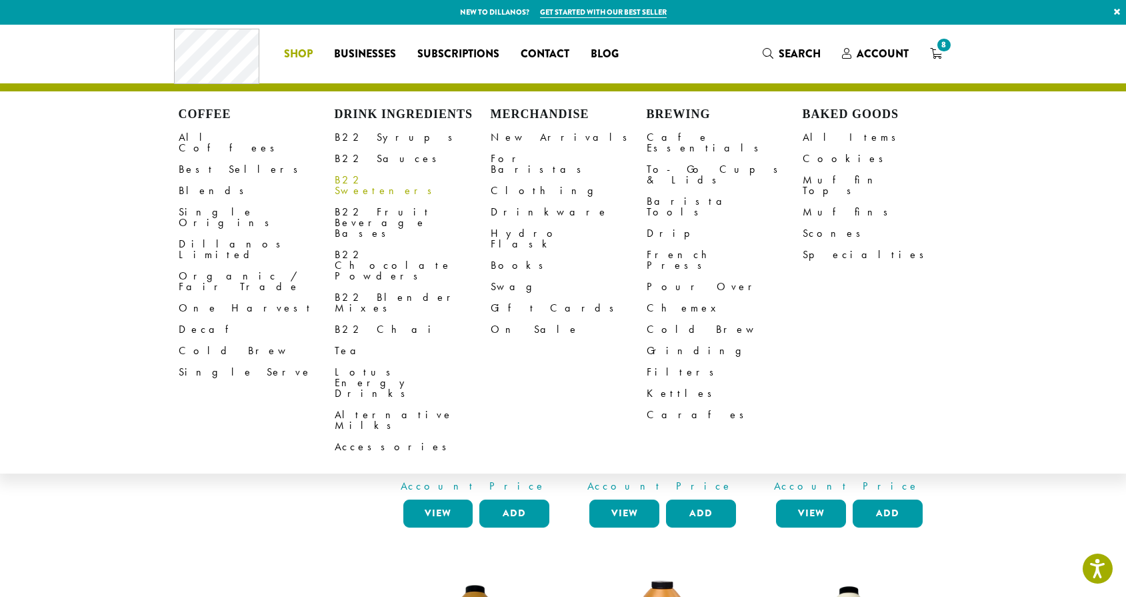
click at [357, 187] on link "B22 Sweeteners" at bounding box center [413, 185] width 156 height 32
click at [347, 436] on link "Accessories" at bounding box center [413, 446] width 156 height 21
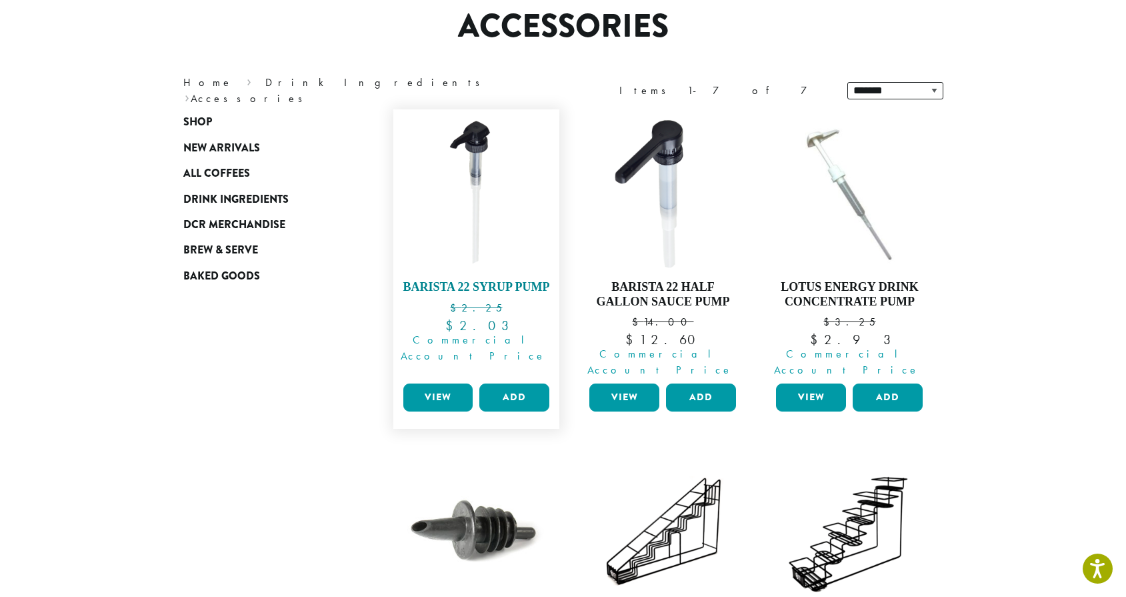
scroll to position [117, 0]
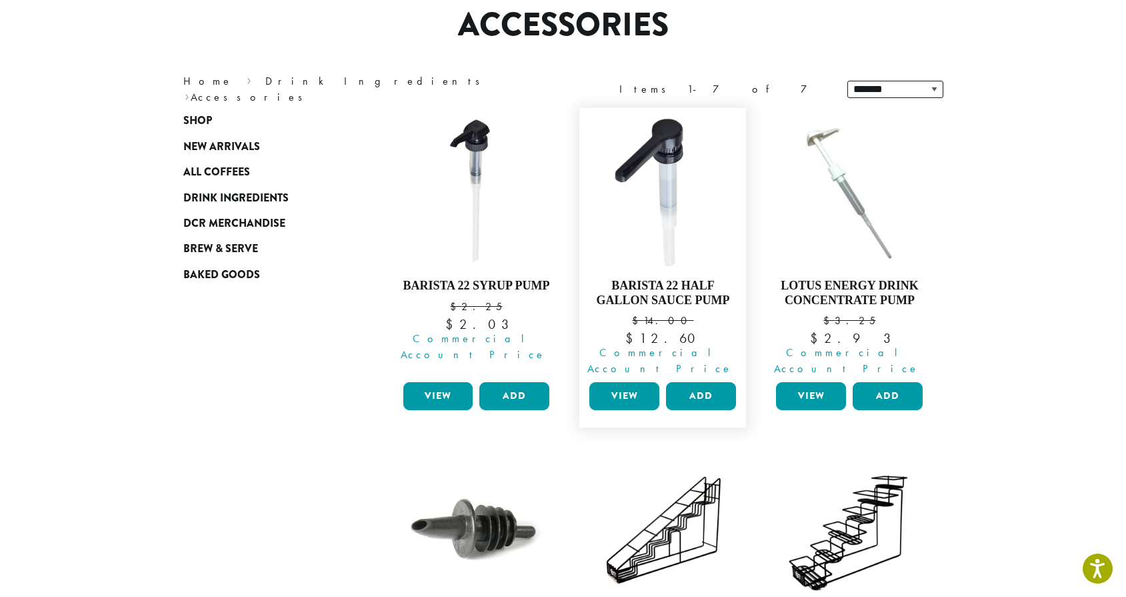
click at [644, 382] on link "View" at bounding box center [625, 396] width 70 height 28
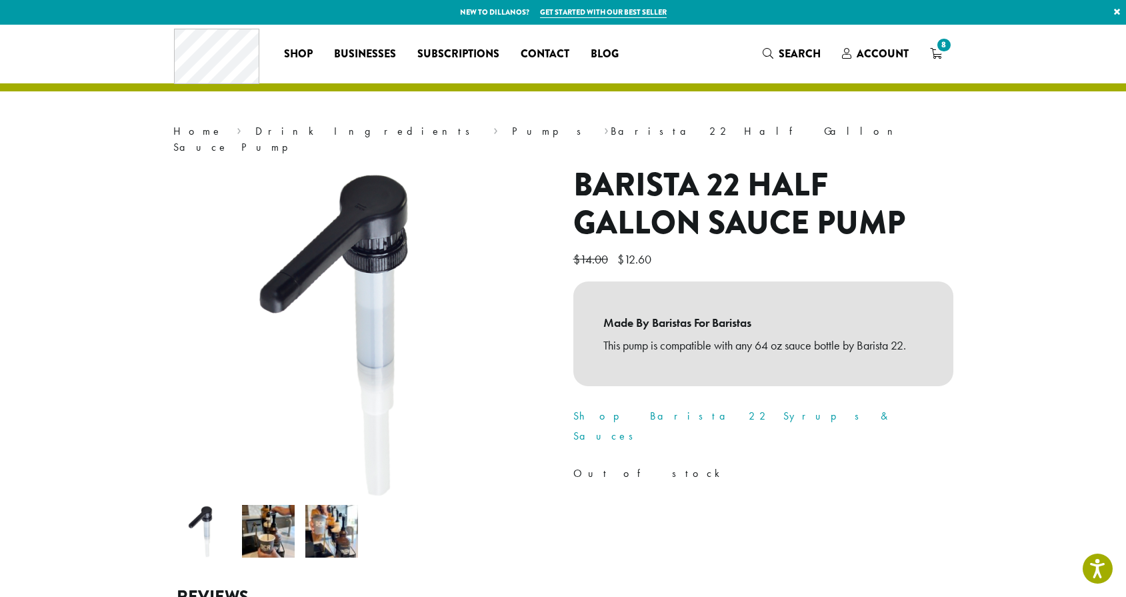
click at [255, 523] on img at bounding box center [268, 531] width 53 height 53
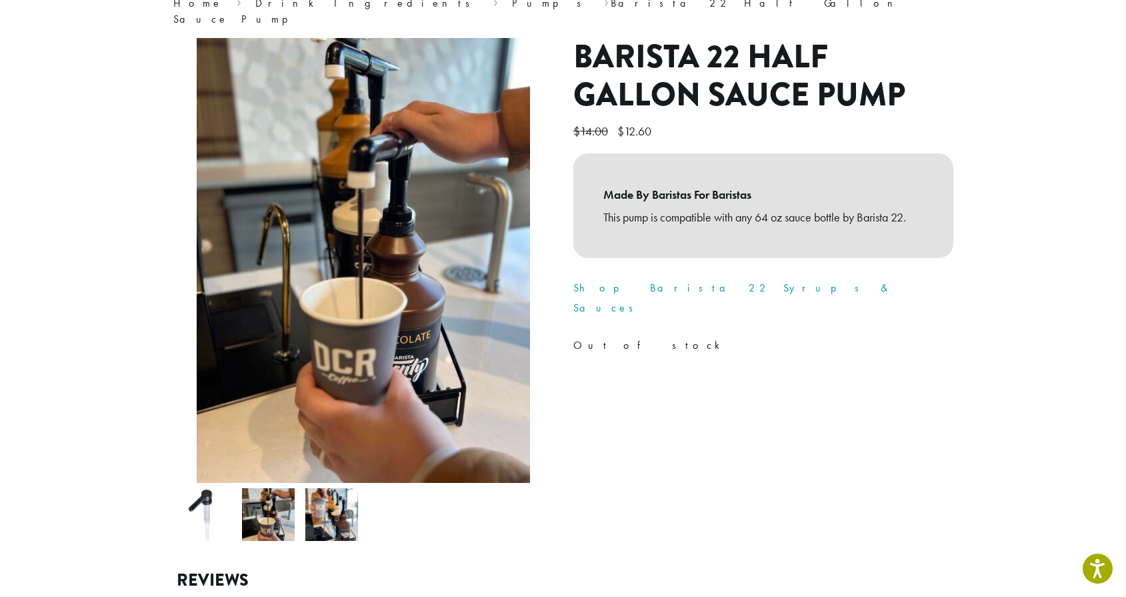
scroll to position [178, 0]
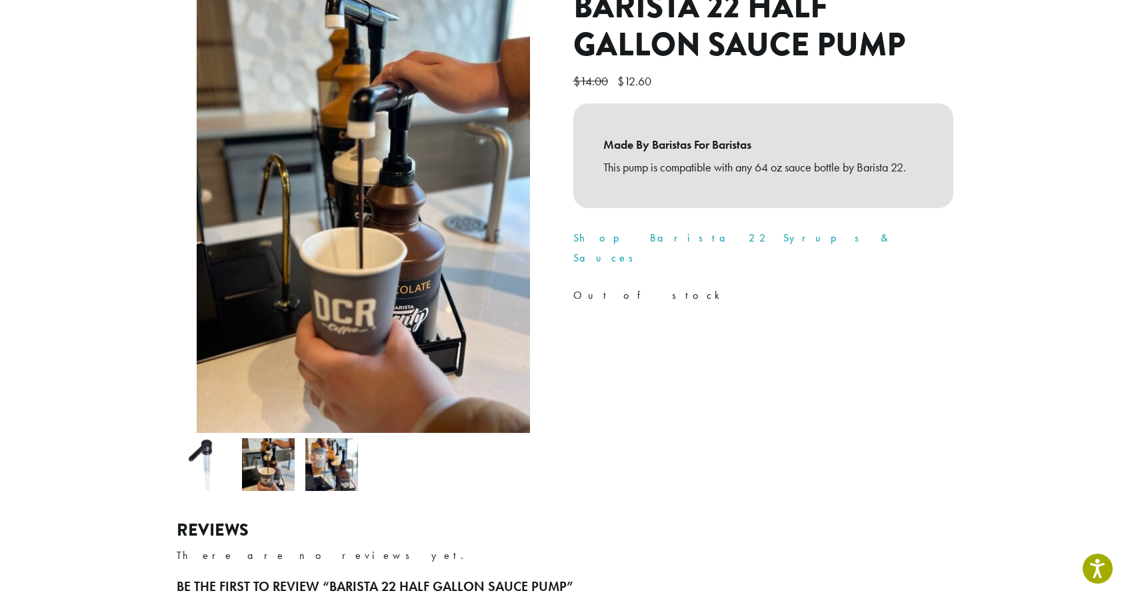
click at [333, 455] on img at bounding box center [331, 464] width 53 height 53
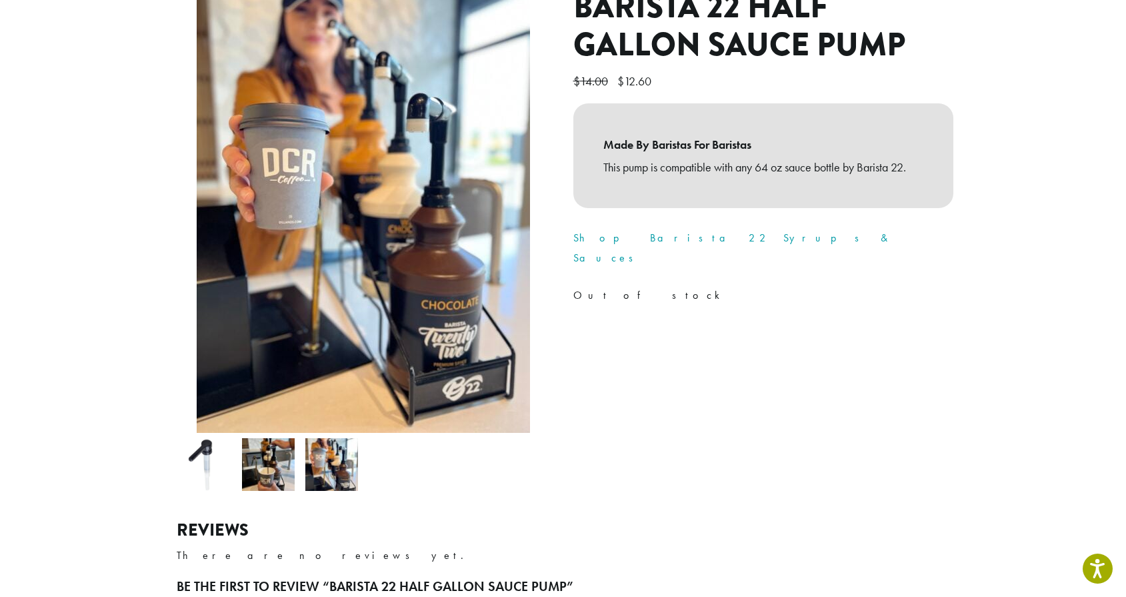
click at [288, 453] on img at bounding box center [268, 464] width 53 height 53
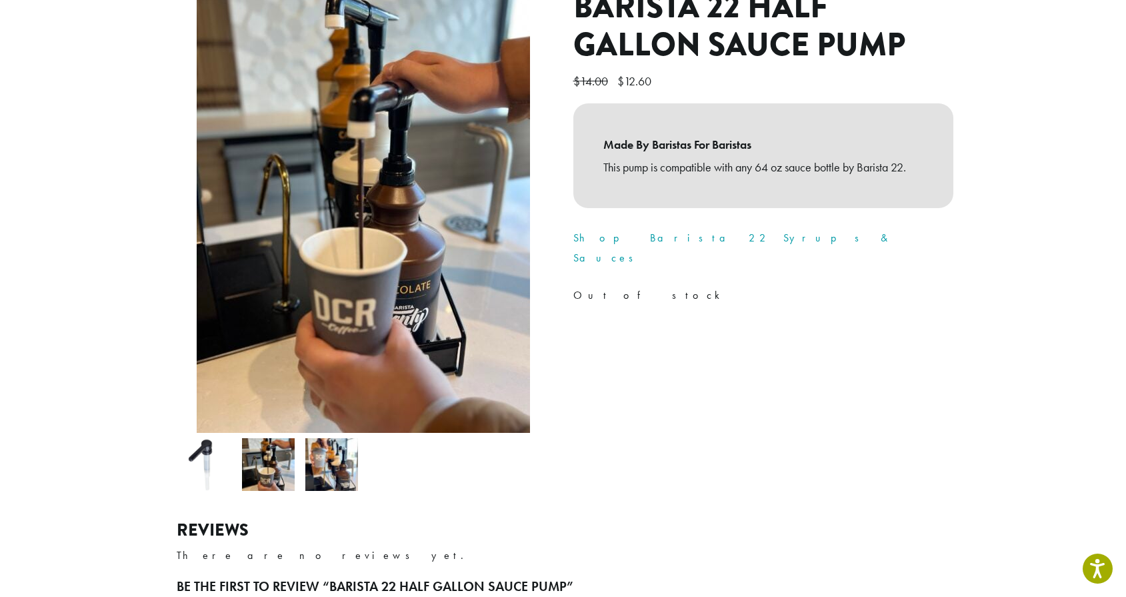
click at [237, 449] on li at bounding box center [268, 464] width 63 height 63
click at [190, 447] on img at bounding box center [205, 464] width 53 height 53
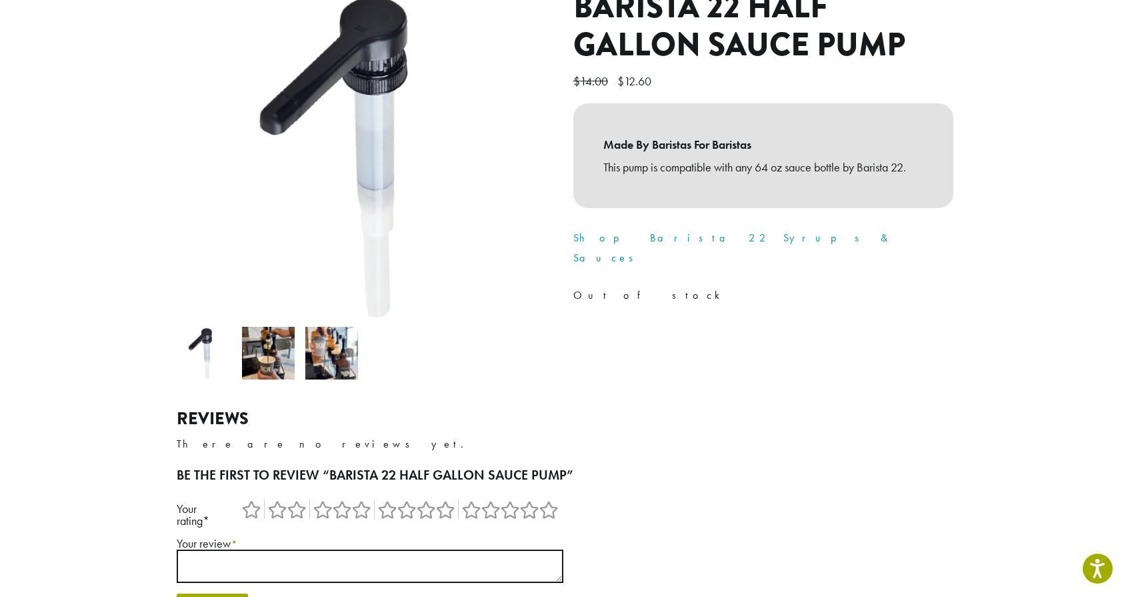
click at [250, 412] on div "Reviews There are no reviews yet." at bounding box center [564, 431] width 774 height 45
click at [267, 354] on img at bounding box center [268, 353] width 53 height 53
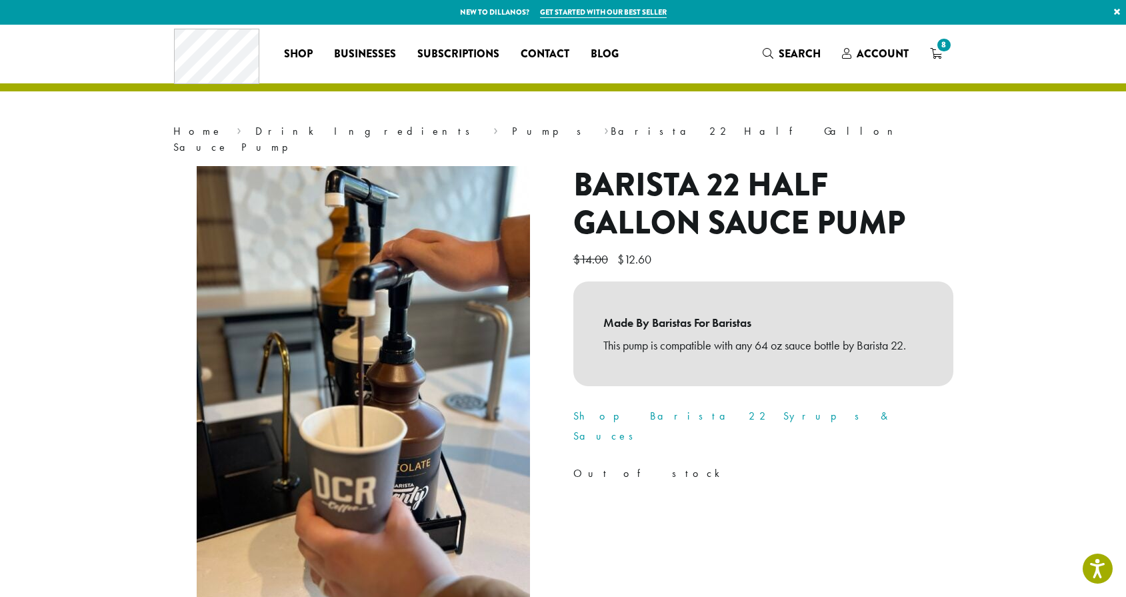
scroll to position [0, 0]
